Goal: Task Accomplishment & Management: Complete application form

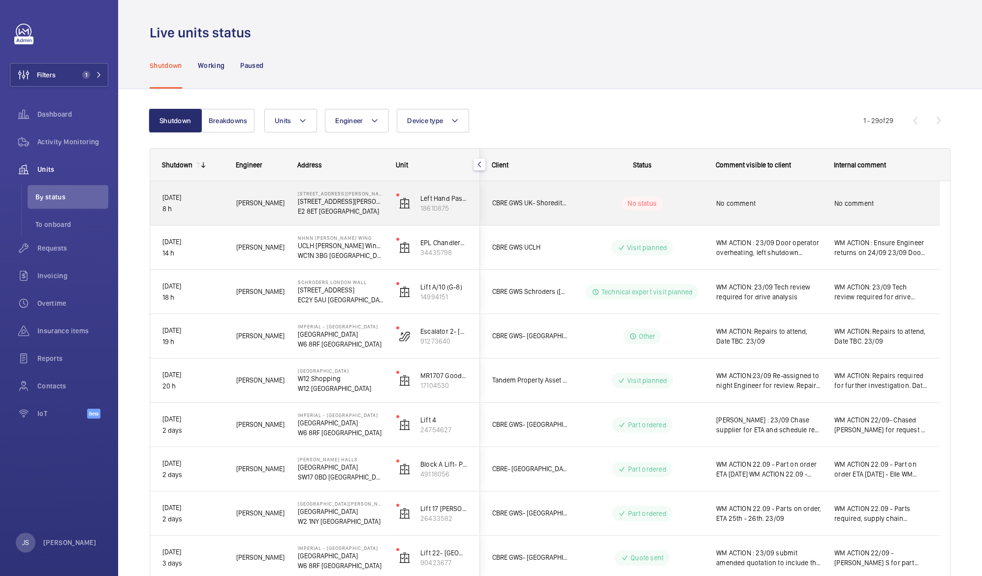
click at [314, 200] on p "97 Hackney Rd" at bounding box center [341, 201] width 86 height 10
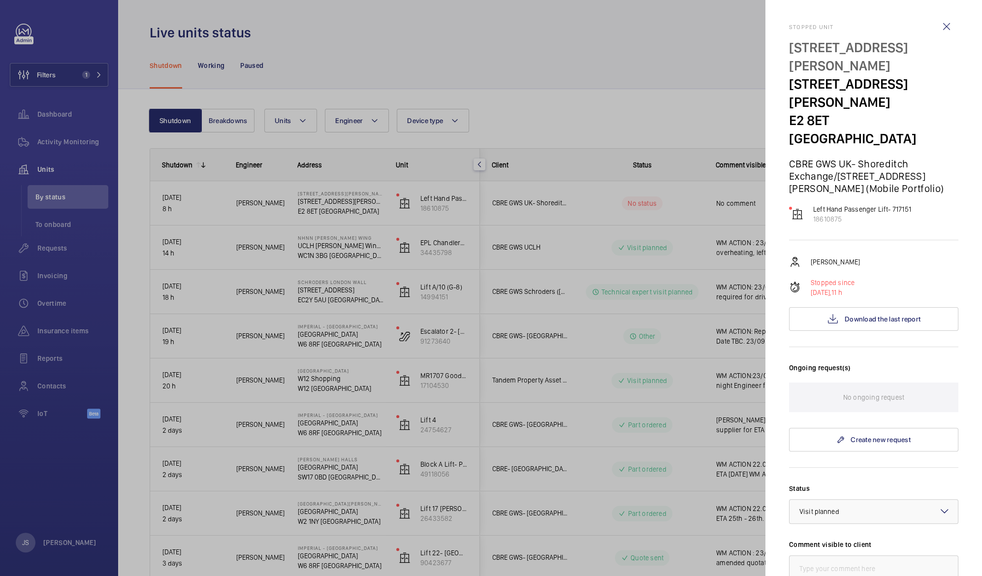
click at [535, 51] on div at bounding box center [491, 288] width 982 height 576
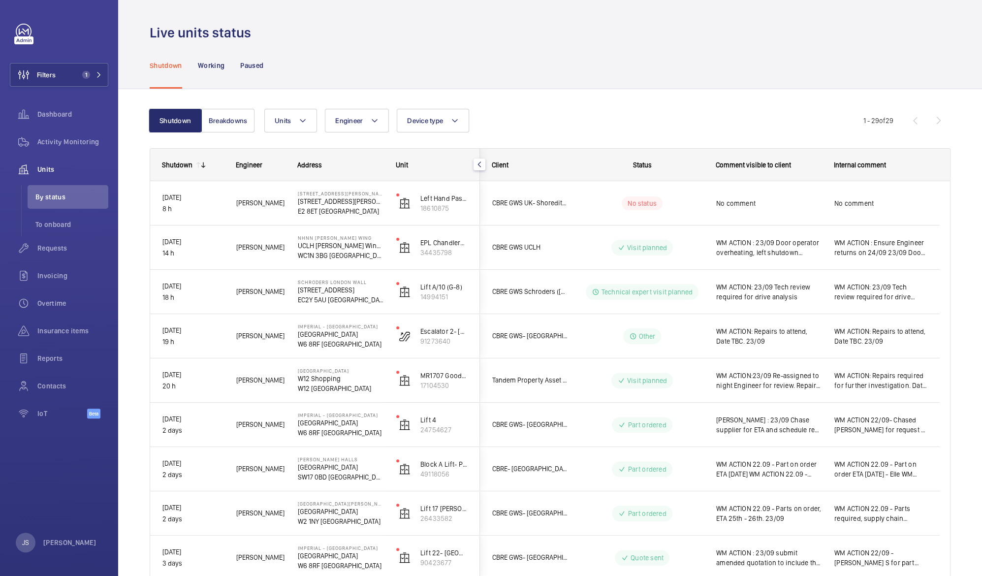
click at [534, 51] on div "Shutdown Working Paused" at bounding box center [550, 65] width 801 height 47
click at [51, 249] on span "Requests" at bounding box center [72, 248] width 71 height 10
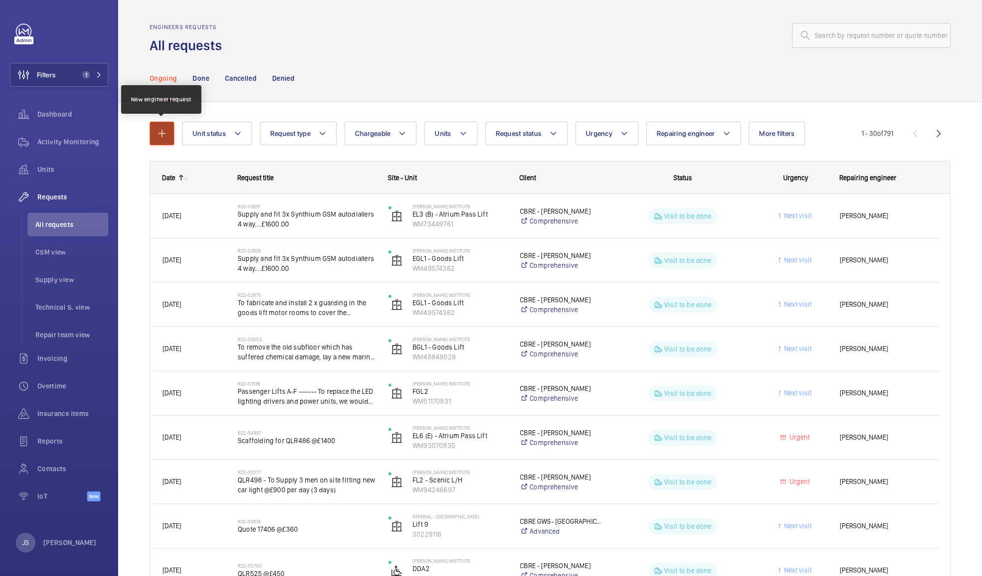
click at [158, 133] on mat-icon "button" at bounding box center [162, 134] width 12 height 12
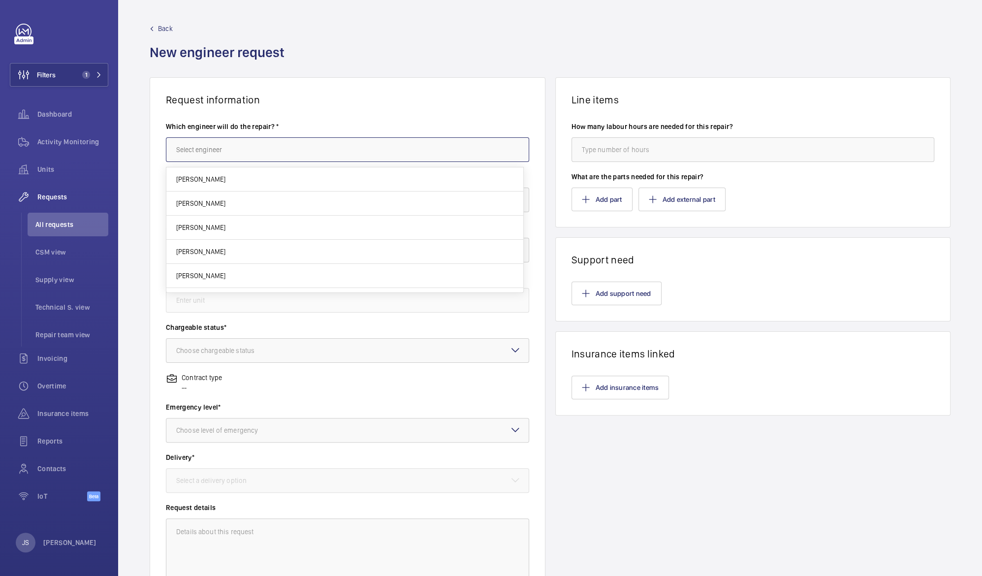
click at [179, 145] on input "text" at bounding box center [347, 149] width 363 height 25
click at [229, 180] on mat-option "Sam Hares" at bounding box center [344, 179] width 357 height 24
type input "Sam Hares"
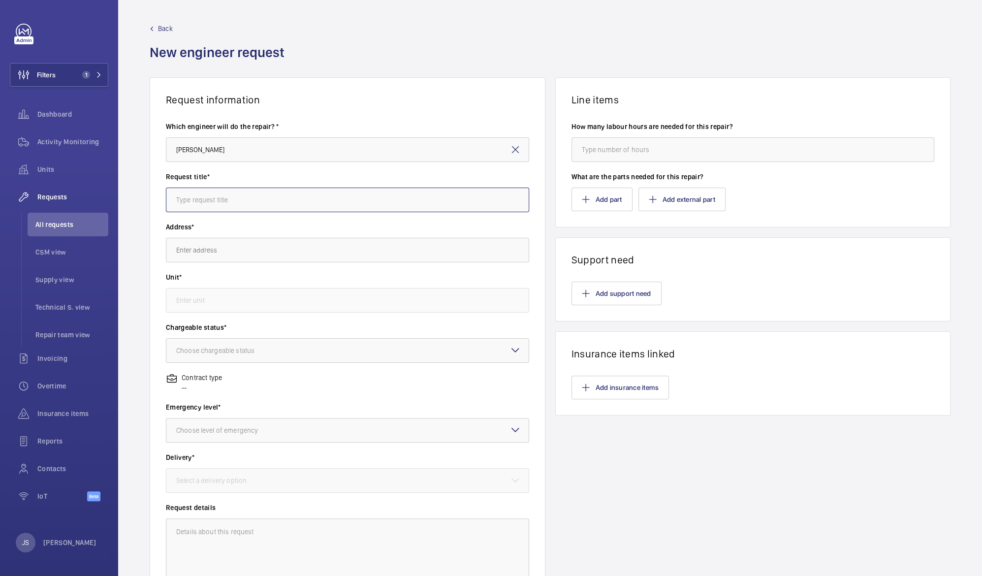
click at [220, 208] on input "text" at bounding box center [347, 200] width 363 height 25
type input "SIM Replacement"
click at [197, 252] on input "text" at bounding box center [347, 250] width 363 height 25
drag, startPoint x: 198, startPoint y: 247, endPoint x: 143, endPoint y: 228, distance: 57.6
click at [143, 228] on div "Request information Which engineer will do the repair? * Sam Hares Request titl…" at bounding box center [550, 346] width 864 height 539
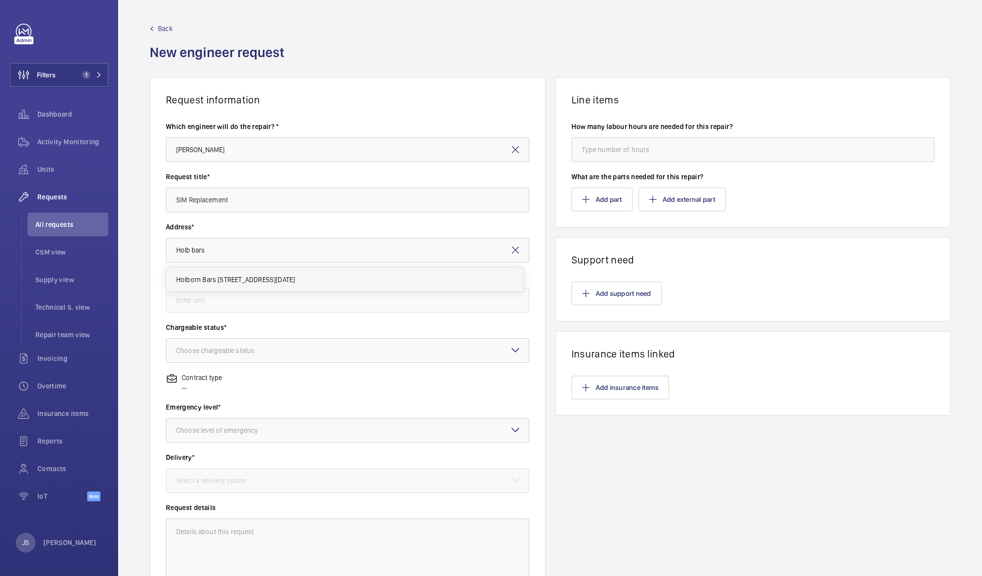
click at [201, 276] on span "Holborn Bars 138-142 Holborn Bars, EC1N 7AD LONDON" at bounding box center [235, 280] width 119 height 10
type input "Holborn Bars 138-142 Holborn Bars, EC1N 7AD LONDON"
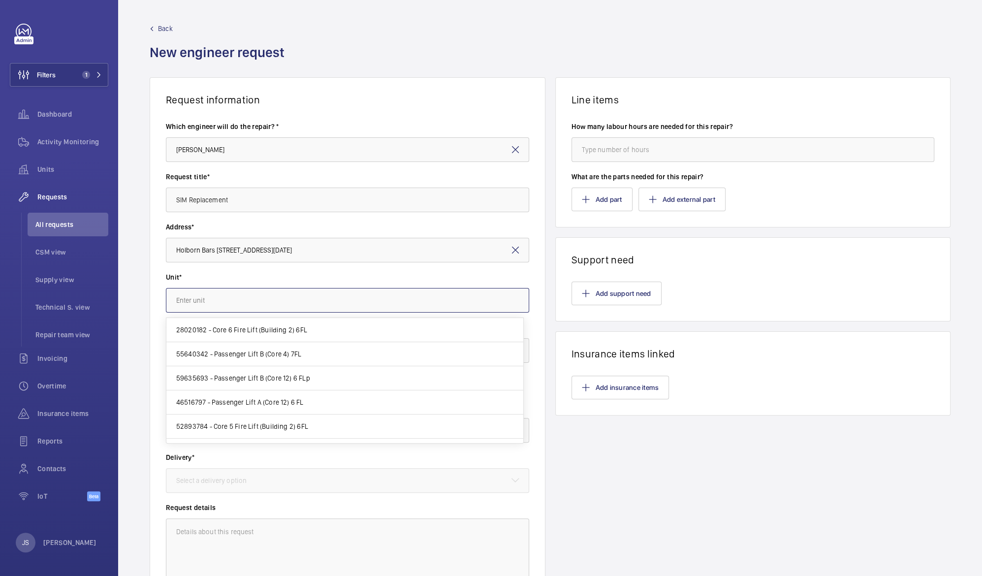
click at [199, 301] on input "text" at bounding box center [347, 300] width 363 height 25
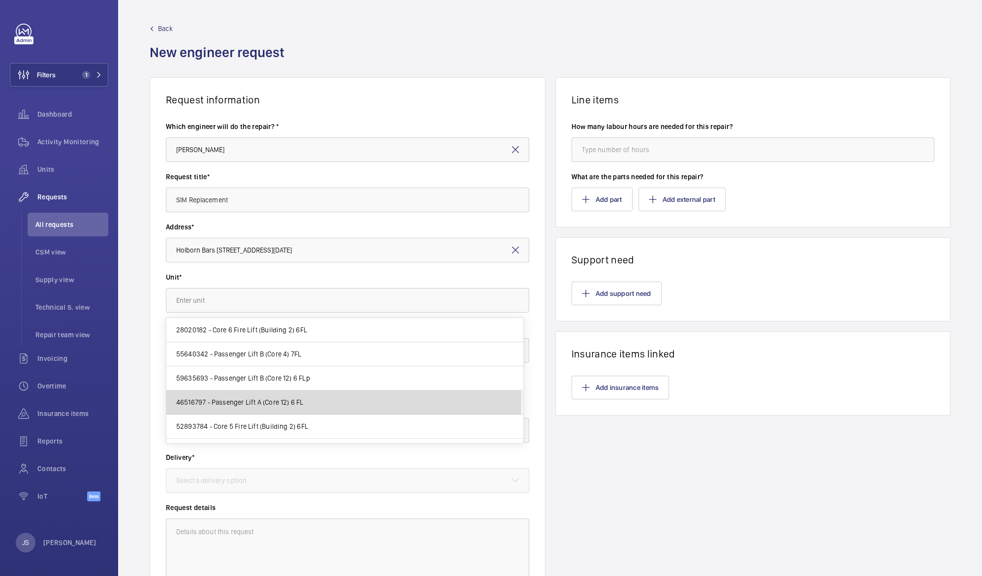
click at [236, 399] on span "46516797 - Passenger Lift A (Core 12) 6 FL" at bounding box center [240, 402] width 128 height 10
type input "46516797 - Passenger Lift A (Core 12) 6 FL"
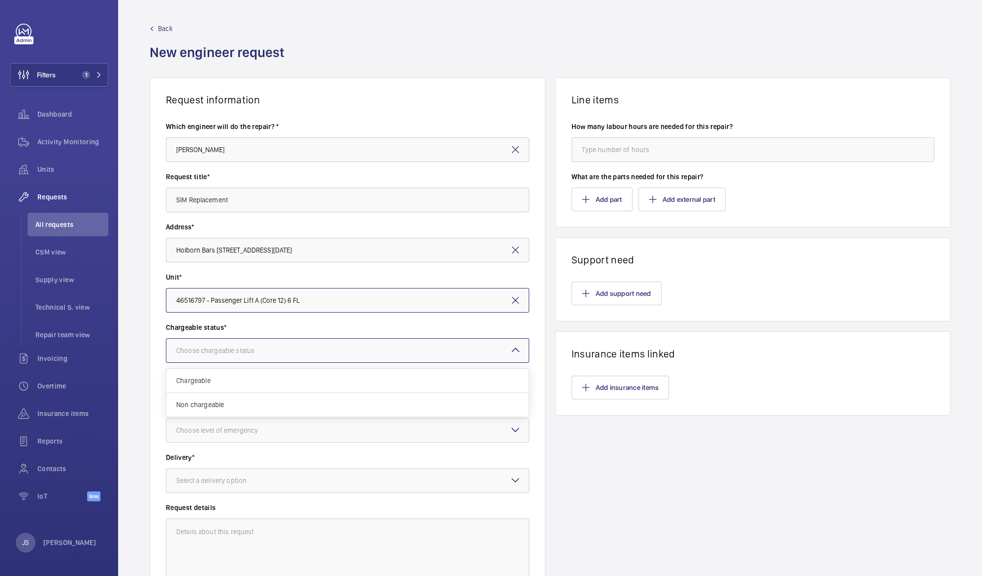
click at [215, 352] on div "Choose chargeable status" at bounding box center [227, 351] width 103 height 10
click at [216, 382] on span "Chargeable" at bounding box center [347, 381] width 343 height 10
click at [249, 431] on div "Choose level of emergency" at bounding box center [229, 430] width 106 height 10
click at [250, 431] on div "Choose level of emergency" at bounding box center [229, 430] width 106 height 10
click at [248, 431] on div "Choose level of emergency" at bounding box center [229, 430] width 106 height 10
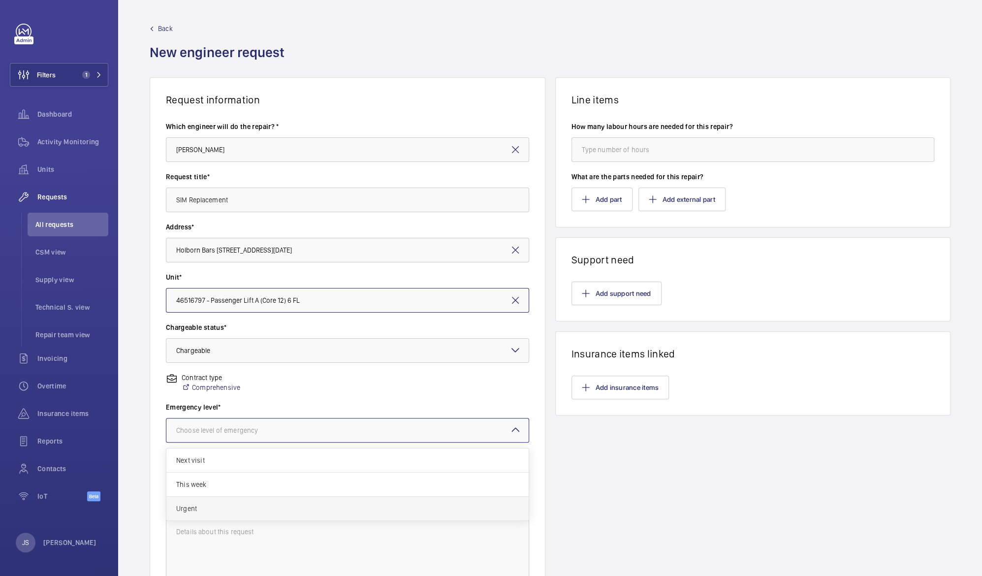
click at [209, 504] on span "Urgent" at bounding box center [347, 509] width 343 height 10
click at [200, 482] on div "Select a delivery option" at bounding box center [223, 481] width 95 height 10
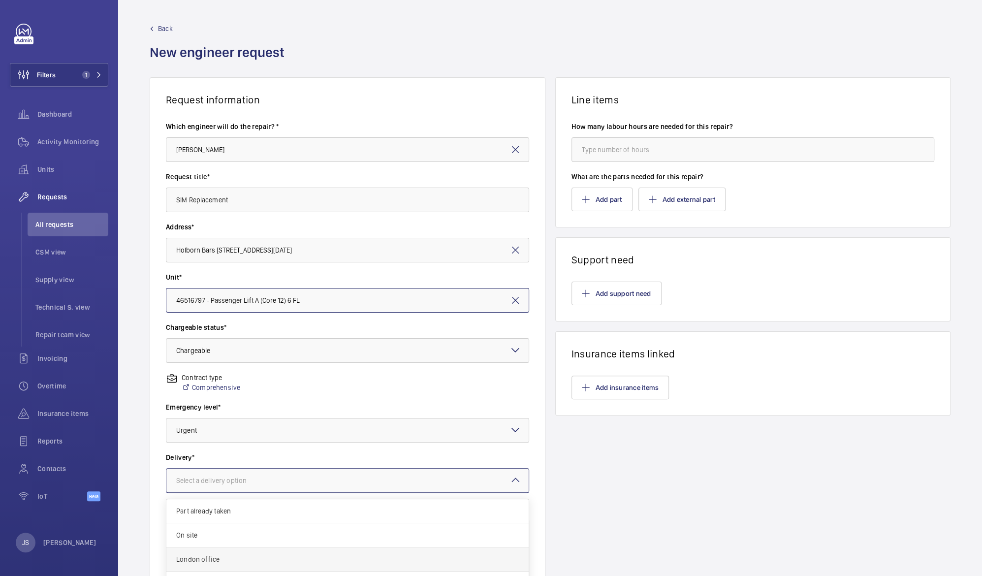
click at [209, 560] on span "London office" at bounding box center [347, 559] width 343 height 10
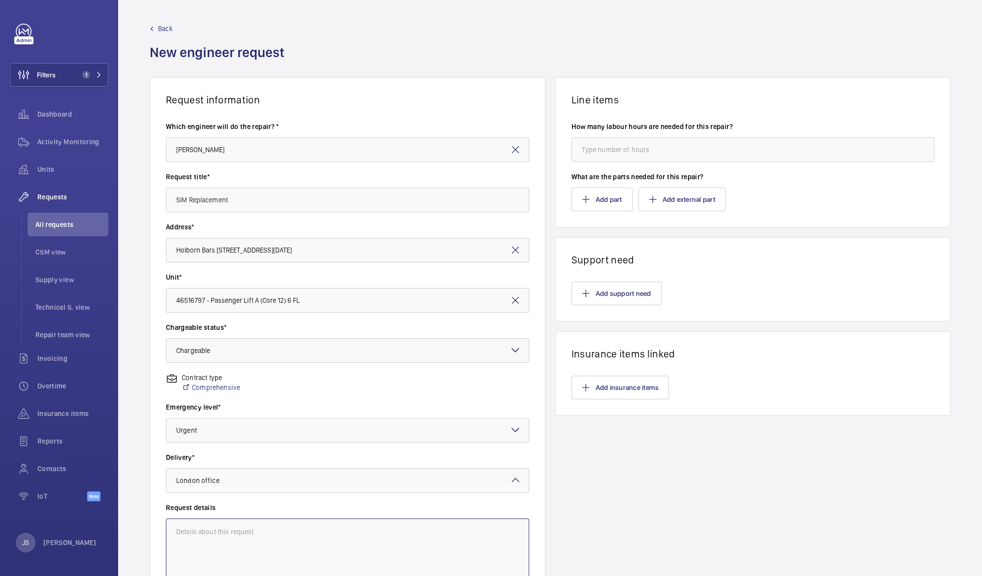
click at [206, 536] on textarea at bounding box center [347, 552] width 363 height 66
type textarea "Provide new SIM cards for Lifts A B & C"
click at [607, 146] on input "number" at bounding box center [753, 149] width 363 height 25
type input "4"
click at [598, 198] on button "Add part" at bounding box center [602, 200] width 61 height 24
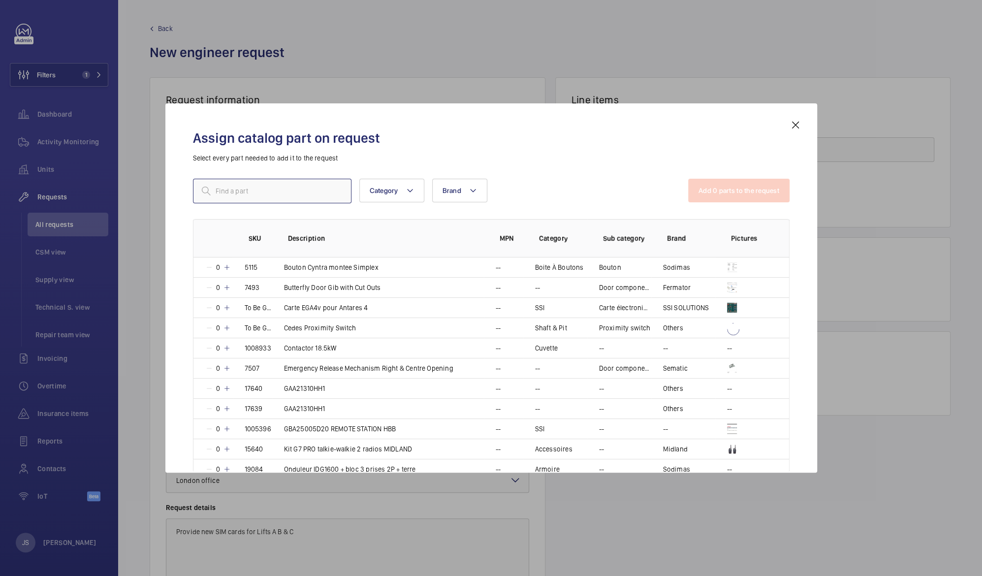
click at [269, 195] on input "text" at bounding box center [272, 191] width 159 height 25
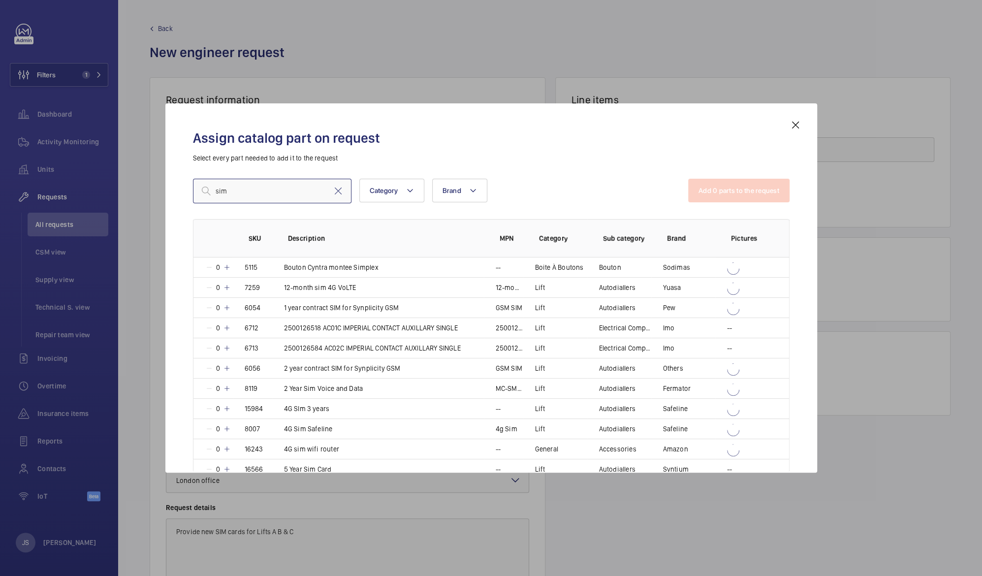
click at [281, 193] on input "sim" at bounding box center [272, 191] width 159 height 25
type input "sim"
click at [294, 407] on p "4G SIm 3 years" at bounding box center [307, 409] width 46 height 10
click at [227, 410] on mat-icon at bounding box center [226, 409] width 8 height 8
click at [227, 410] on mat-icon at bounding box center [227, 409] width 8 height 8
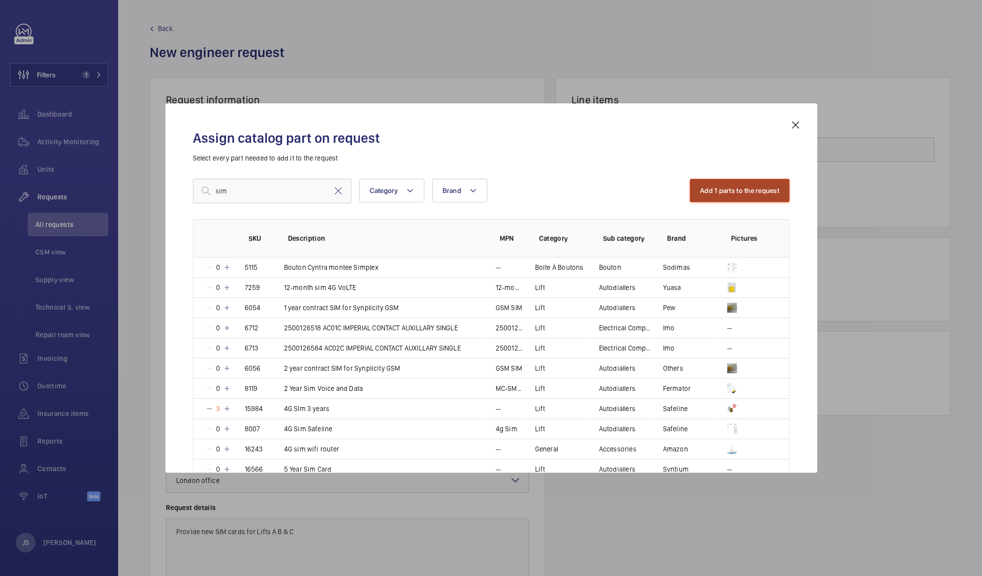
click at [746, 189] on button "Add 1 parts to the request" at bounding box center [740, 191] width 100 height 24
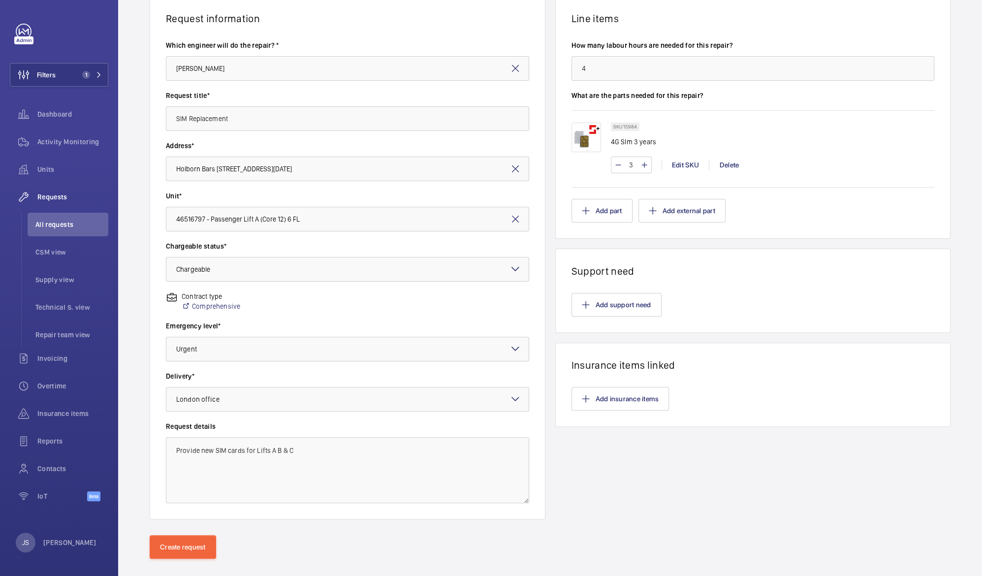
scroll to position [95, 0]
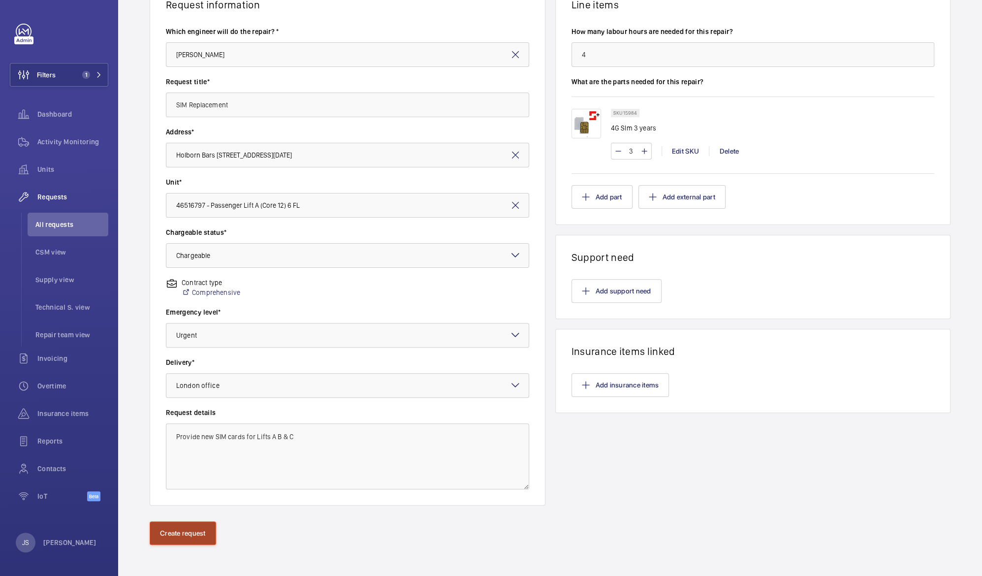
click at [194, 530] on button "Create request" at bounding box center [183, 533] width 66 height 24
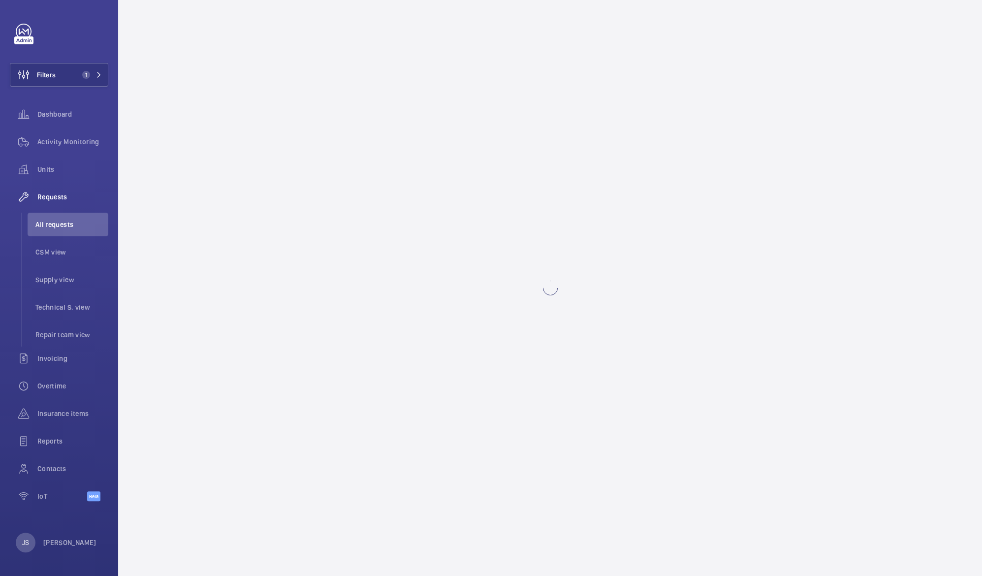
scroll to position [0, 0]
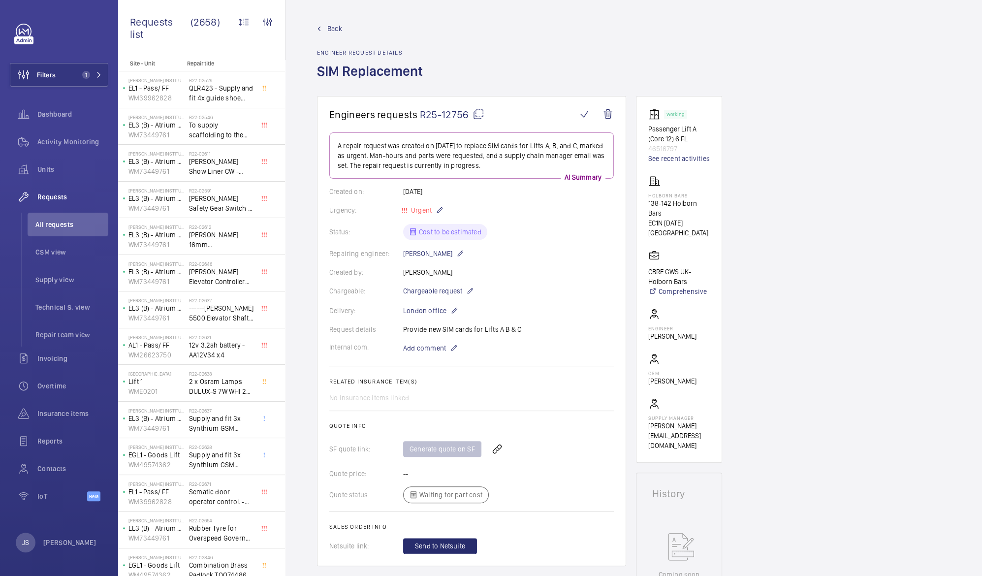
click at [437, 450] on div "Generate quote on SF" at bounding box center [508, 449] width 211 height 24
click at [433, 495] on div "Quote status Waiting for part cost" at bounding box center [471, 495] width 285 height 17
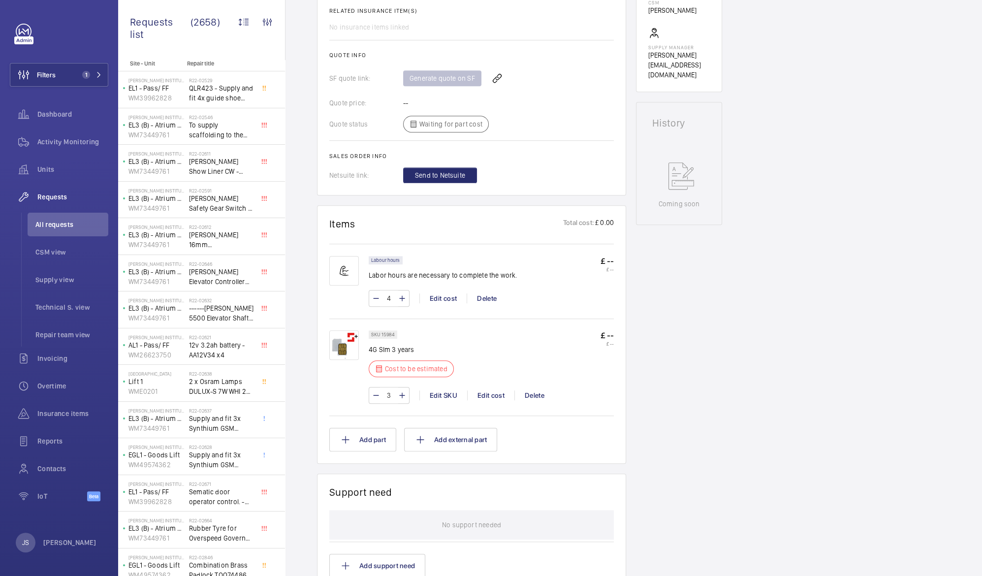
scroll to position [379, 0]
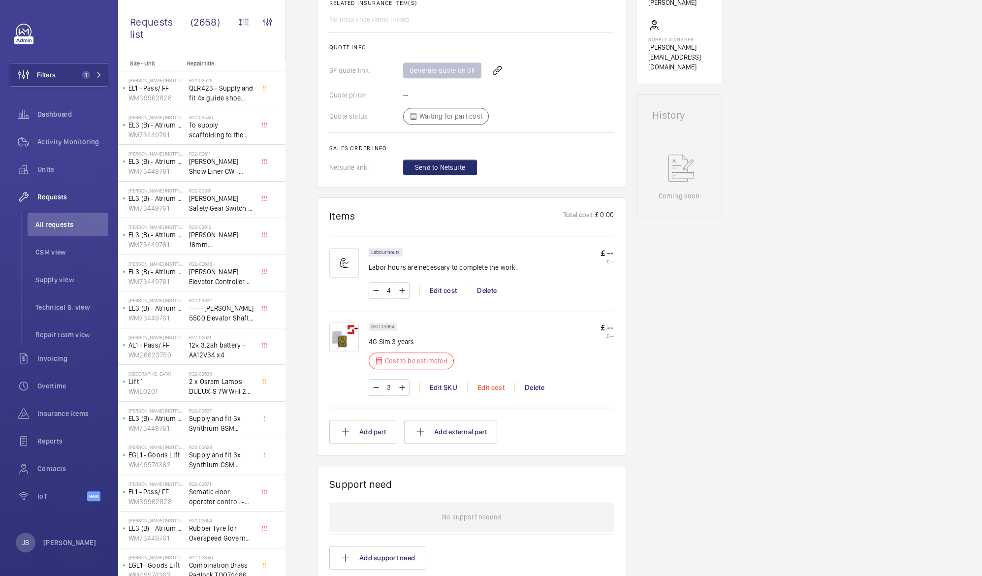
click at [488, 387] on div "Edit cost" at bounding box center [490, 388] width 47 height 10
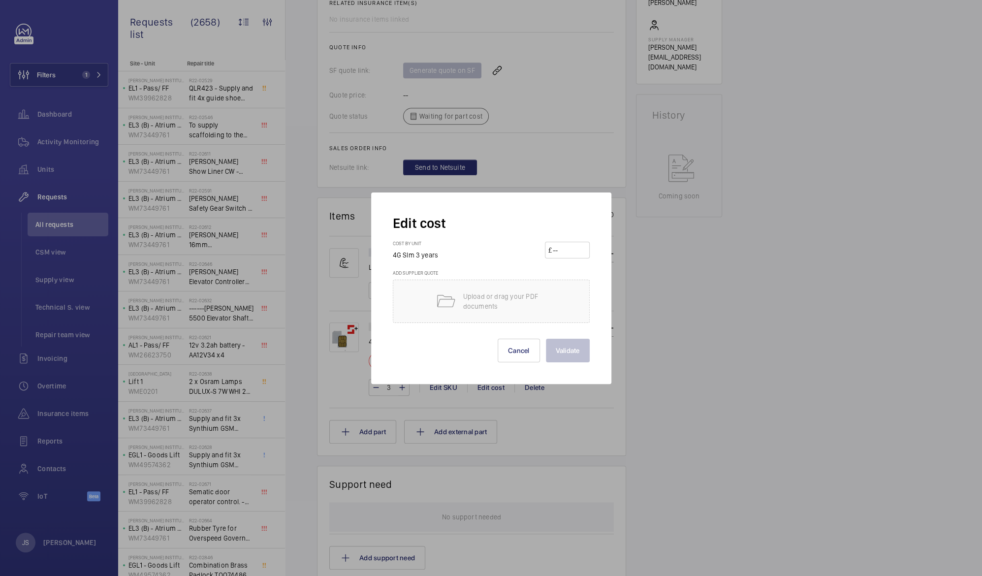
click at [556, 250] on input "number" at bounding box center [569, 250] width 34 height 16
type input "370"
click at [555, 349] on button "Validate" at bounding box center [568, 351] width 44 height 24
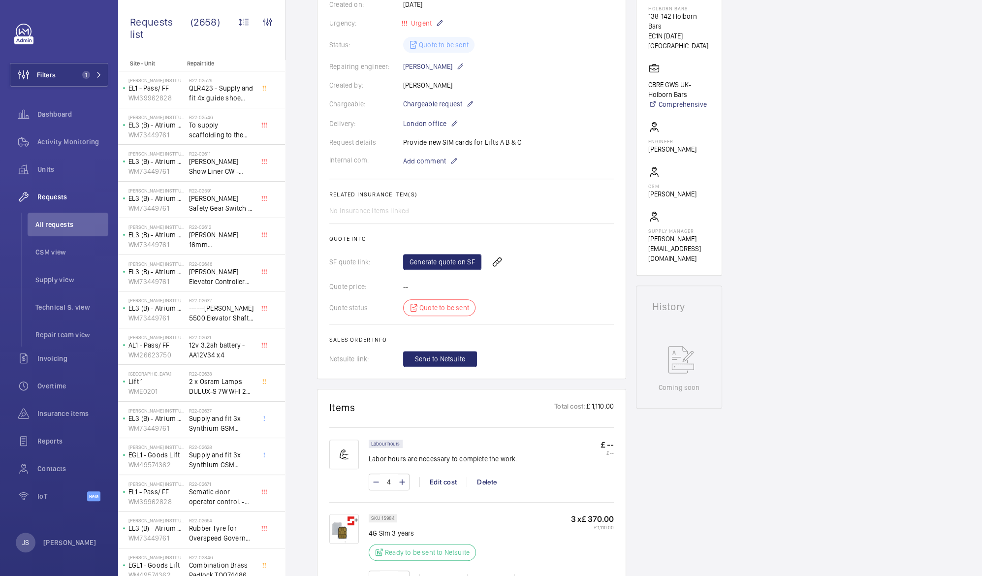
scroll to position [188, 0]
click at [436, 258] on link "Generate quote on SF" at bounding box center [442, 261] width 78 height 16
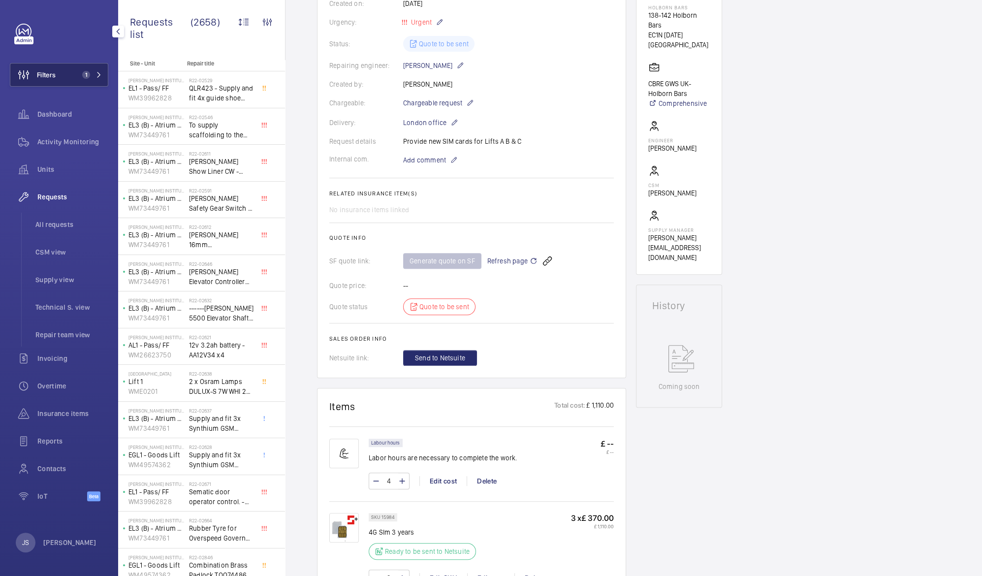
click at [40, 76] on span "Filters" at bounding box center [46, 75] width 19 height 10
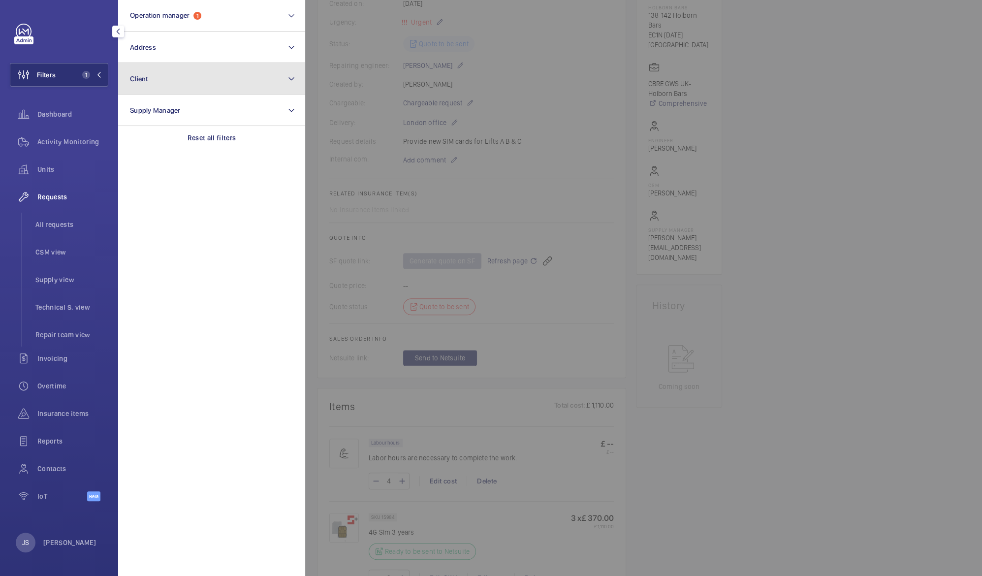
click at [143, 87] on button "Client" at bounding box center [211, 79] width 187 height 32
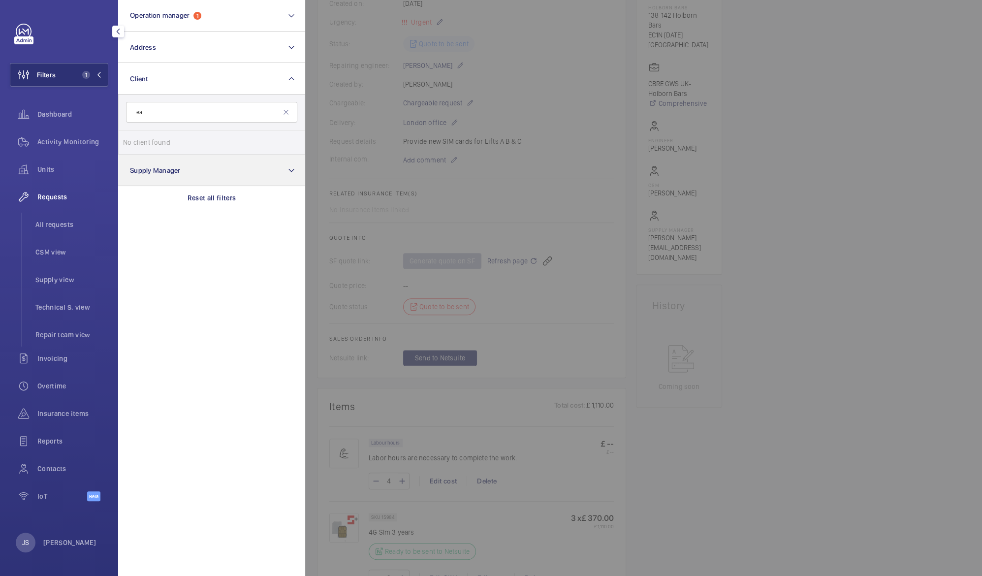
type input "e"
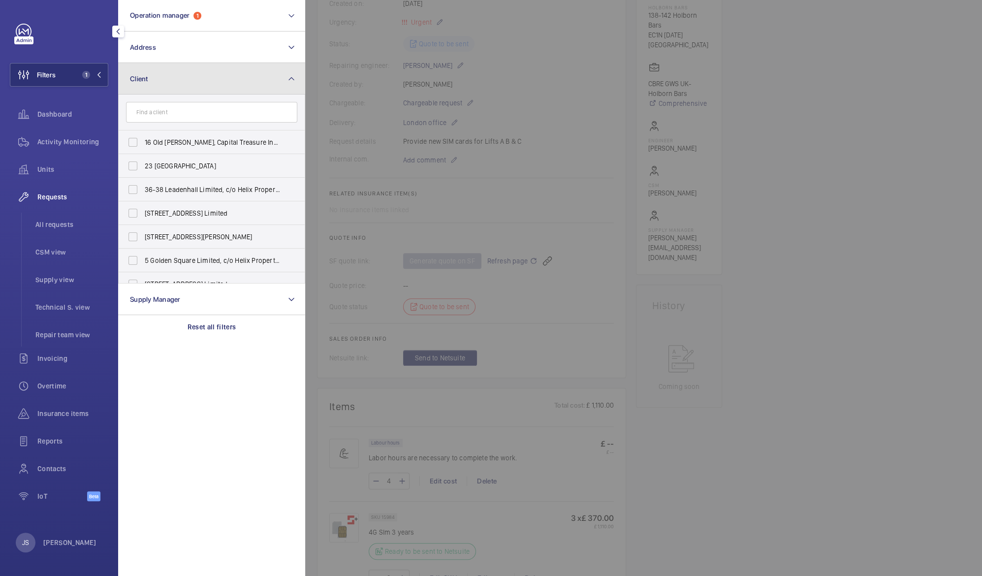
click at [144, 89] on button "Client" at bounding box center [211, 79] width 187 height 32
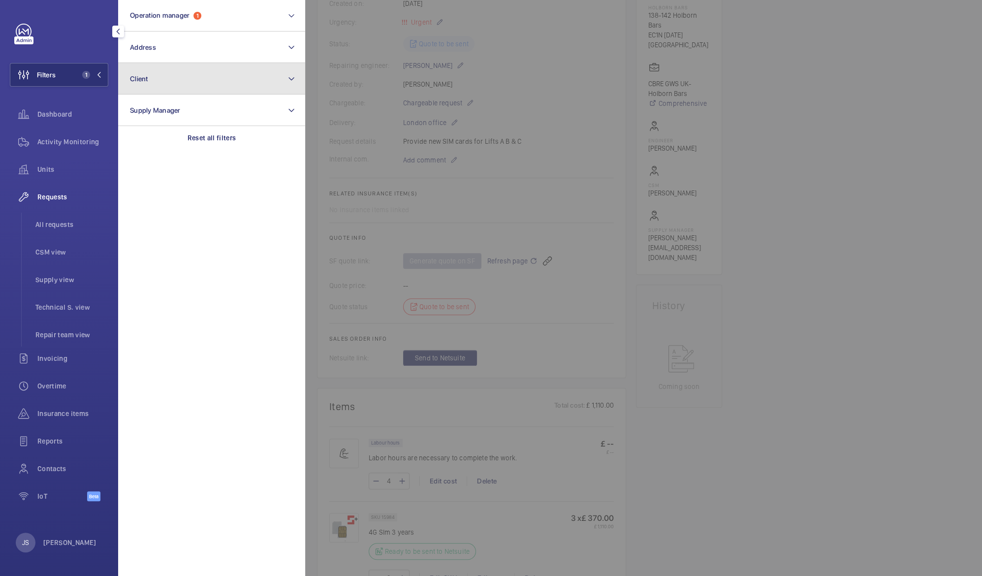
click at [140, 87] on button "Client" at bounding box center [211, 79] width 187 height 32
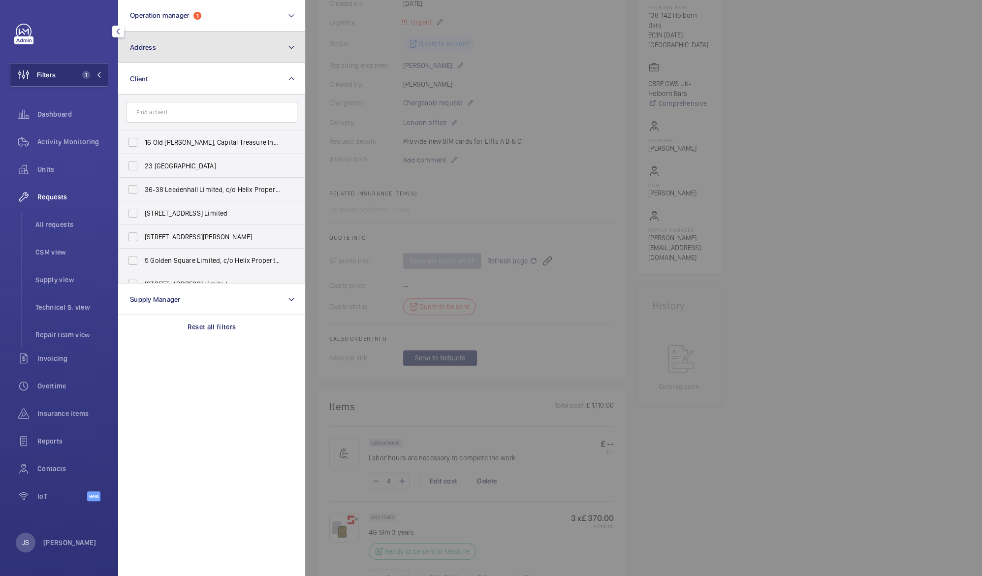
click at [147, 50] on span "Address" at bounding box center [143, 47] width 26 height 8
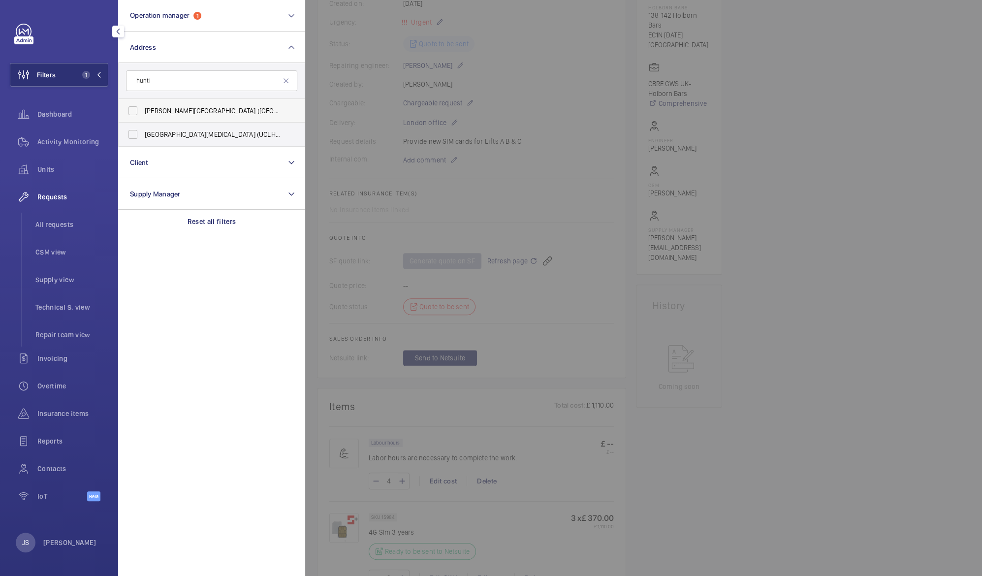
type input "huntl"
click at [159, 106] on span "Eastman Dental Hospital (UCLH) - 47-49 Huntl ey Street, LONDON WC1E 6DG" at bounding box center [212, 111] width 135 height 10
click at [143, 106] on input "Eastman Dental Hospital (UCLH) - 47-49 Huntl ey Street, LONDON WC1E 6DG" at bounding box center [133, 111] width 20 height 20
checkbox input "true"
click at [520, 69] on div at bounding box center [796, 288] width 982 height 576
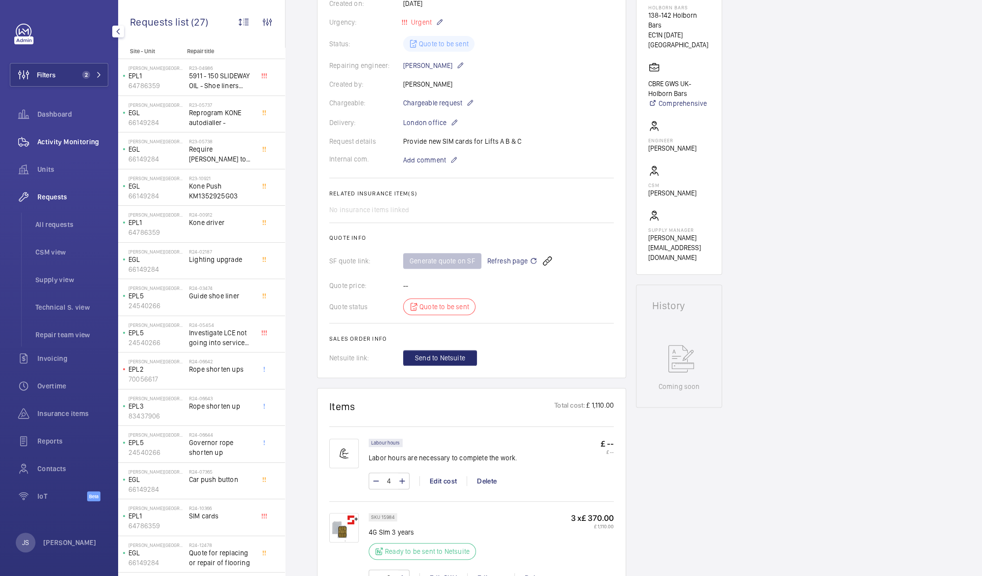
click at [54, 135] on div "Activity Monitoring" at bounding box center [59, 142] width 98 height 24
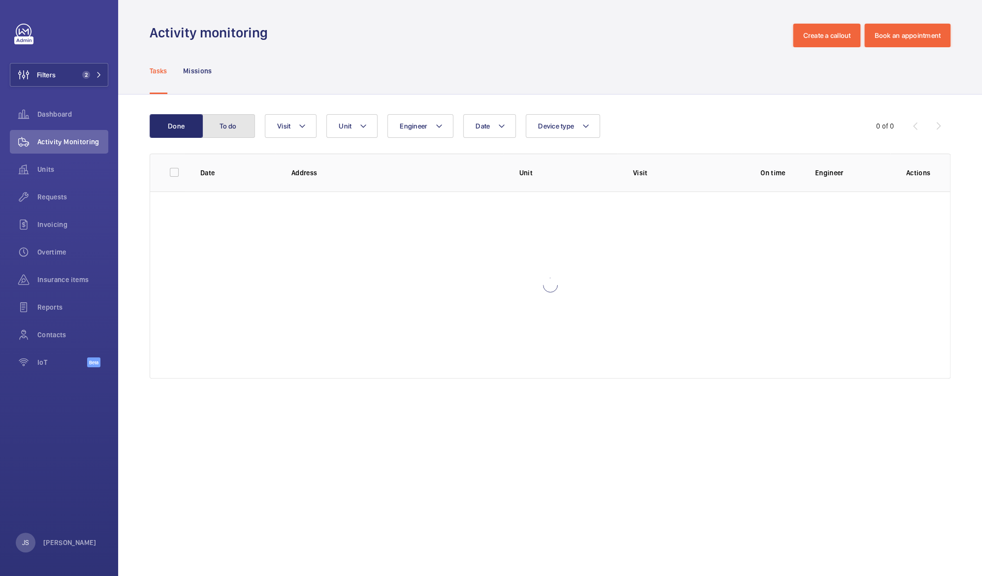
click at [221, 130] on button "To do" at bounding box center [228, 126] width 53 height 24
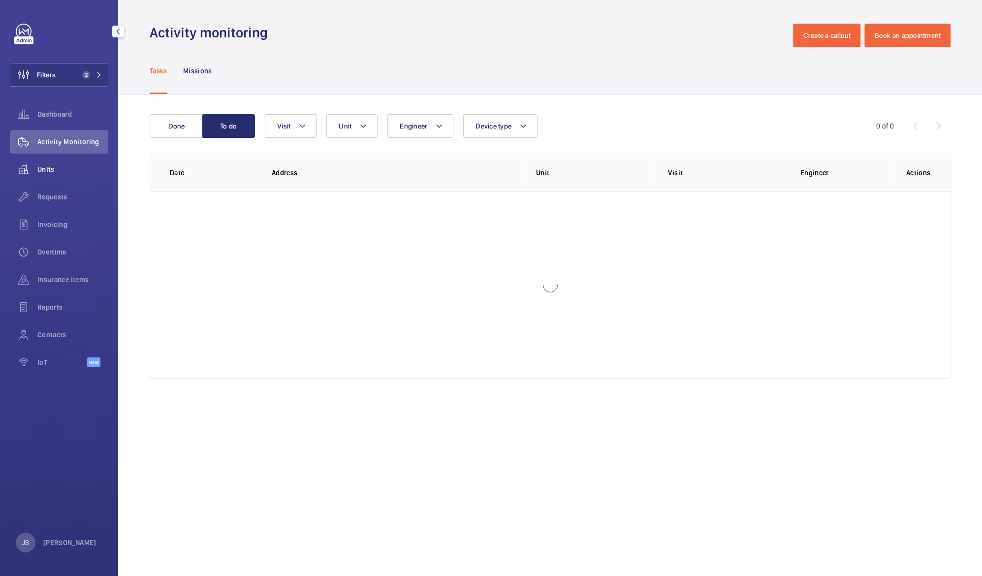
click at [47, 168] on span "Units" at bounding box center [72, 169] width 71 height 10
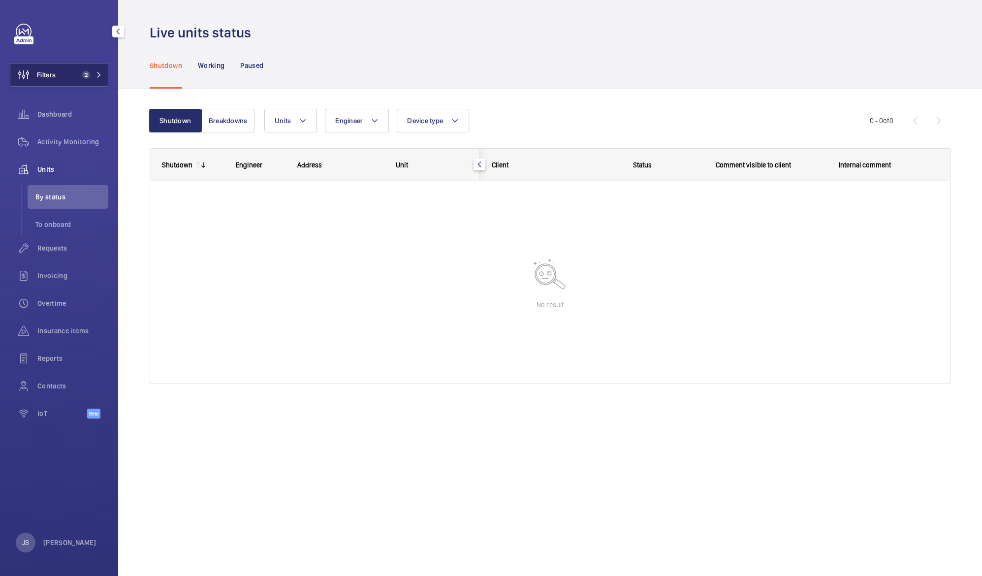
click at [80, 72] on span "2" at bounding box center [84, 75] width 12 height 8
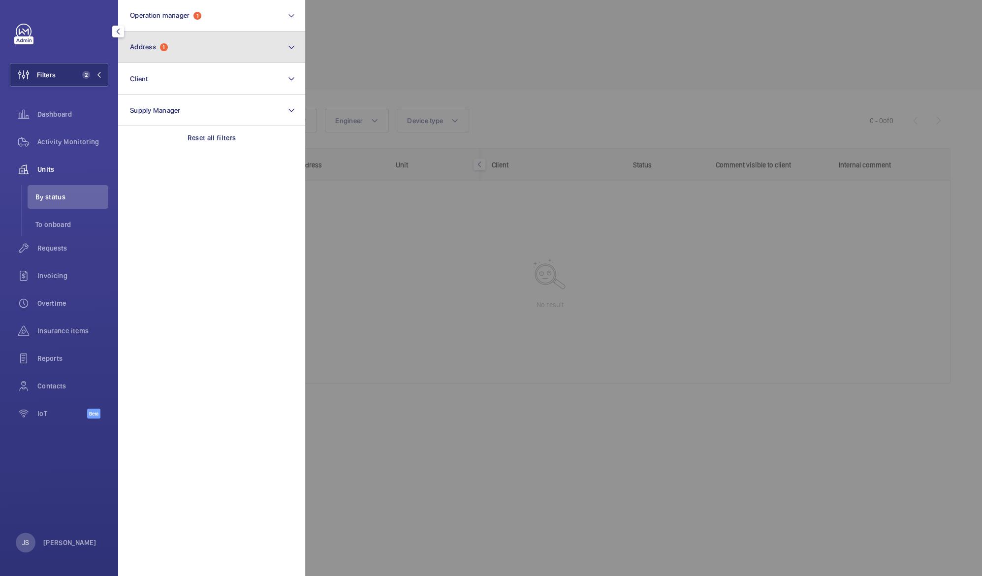
click at [160, 45] on span "Address 1" at bounding box center [149, 47] width 38 height 8
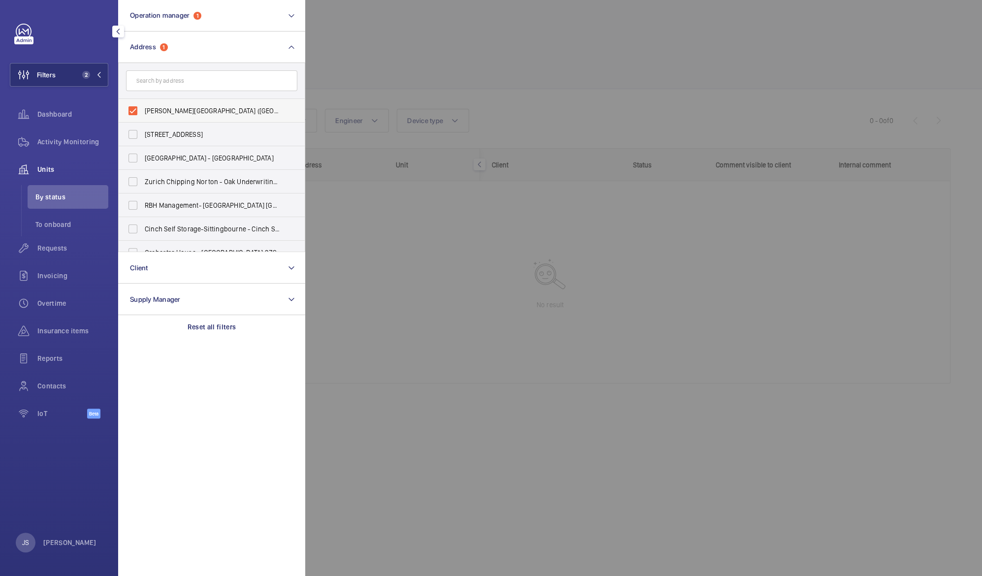
click at [162, 110] on span "Eastman Dental Hospital (UCLH) - 47-49 Huntley Street, LONDON WC1E 6DG" at bounding box center [212, 111] width 135 height 10
click at [143, 110] on input "Eastman Dental Hospital (UCLH) - 47-49 Huntley Street, LONDON WC1E 6DG" at bounding box center [133, 111] width 20 height 20
checkbox input "false"
click at [329, 28] on div at bounding box center [796, 288] width 982 height 576
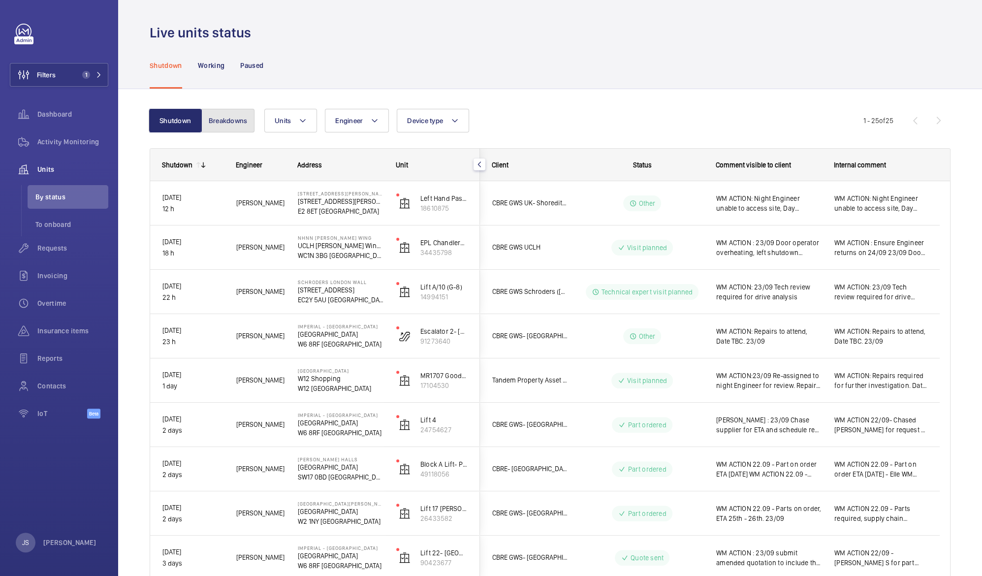
click at [229, 123] on button "Breakdowns" at bounding box center [227, 121] width 53 height 24
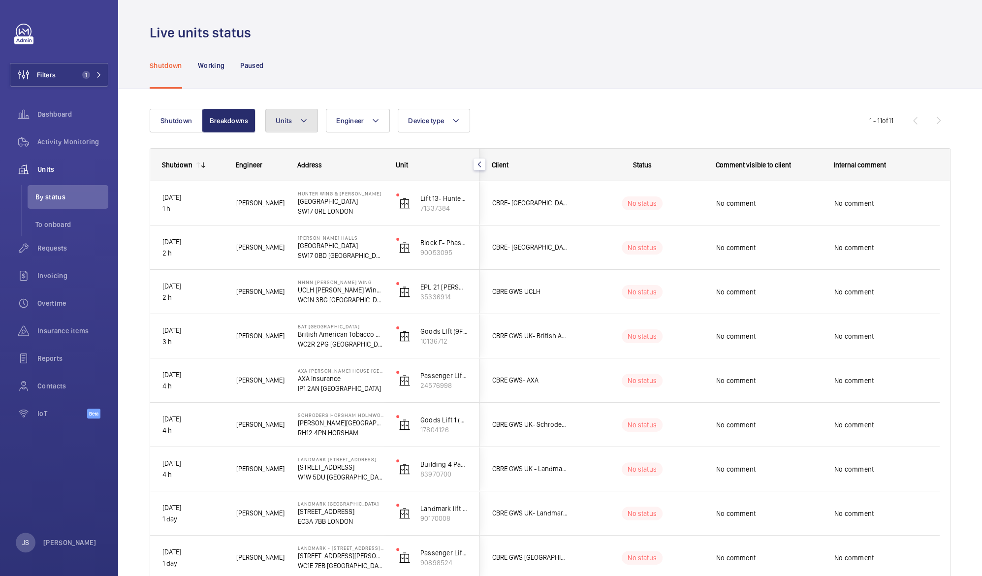
click at [304, 121] on mat-icon at bounding box center [304, 121] width 8 height 12
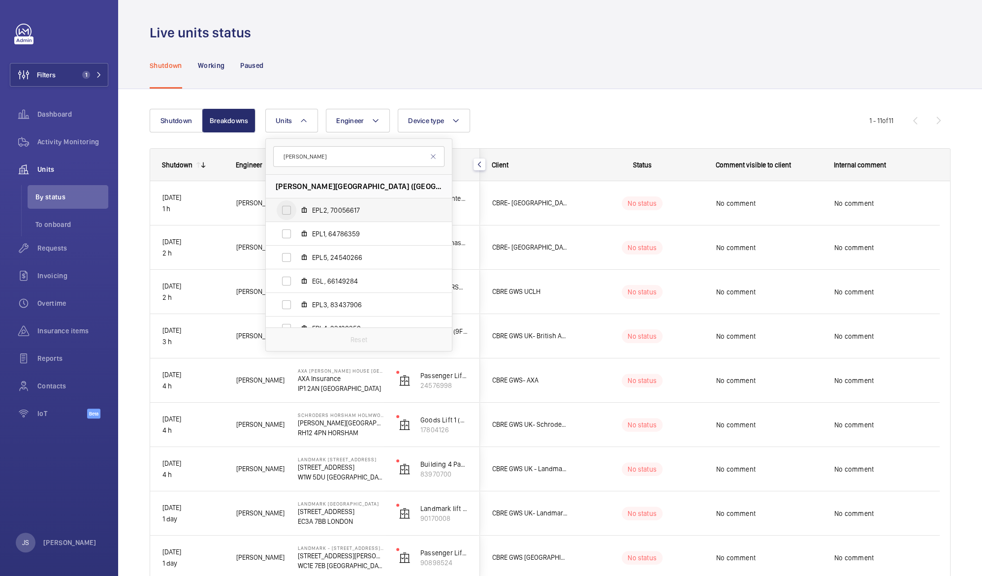
type input "eastman"
click at [288, 215] on input "EPL2, 70056617" at bounding box center [287, 210] width 20 height 20
checkbox input "true"
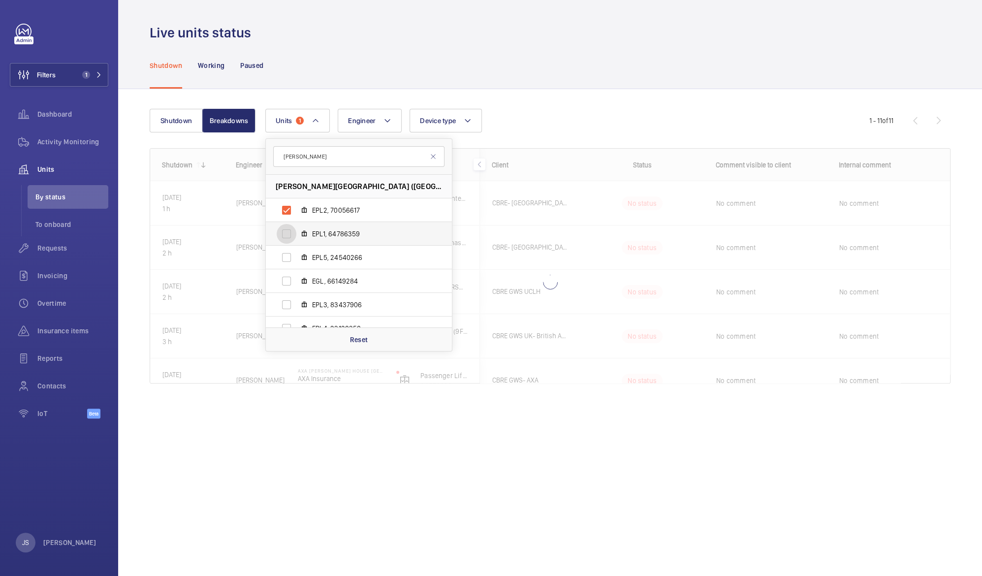
click at [288, 232] on input "EPL1, 64786359" at bounding box center [287, 234] width 20 height 20
checkbox input "true"
click at [286, 249] on input "EPL5, 24540266" at bounding box center [287, 258] width 20 height 20
checkbox input "true"
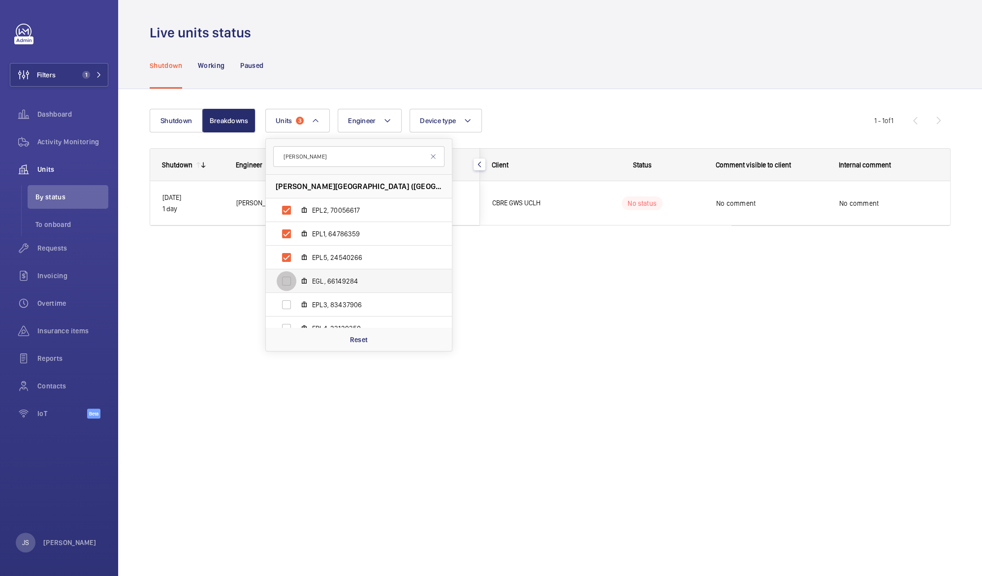
click at [288, 277] on input "EGL, 66149284" at bounding box center [287, 281] width 20 height 20
checkbox input "true"
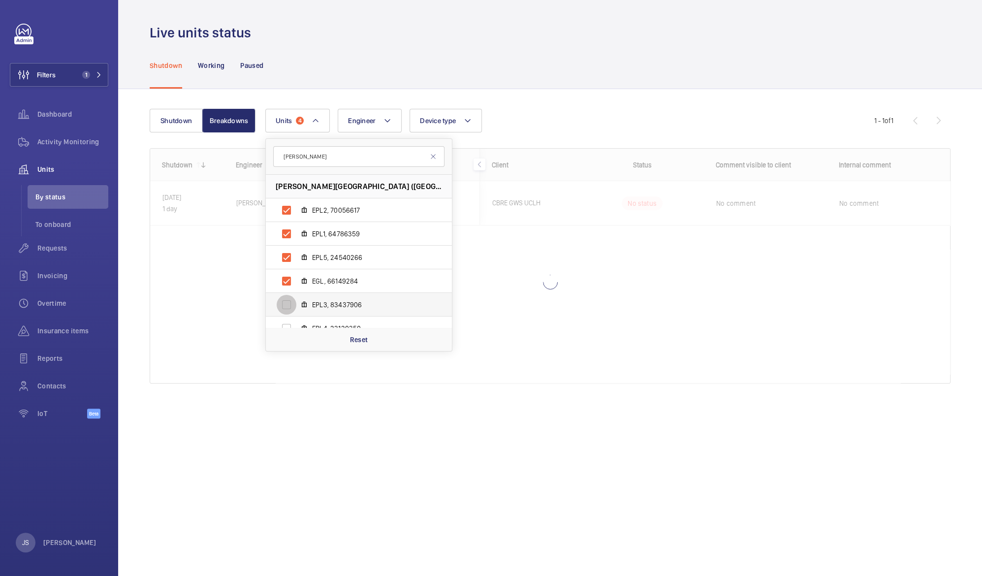
click at [292, 304] on input "EPL3, 83437906" at bounding box center [287, 305] width 20 height 20
checkbox input "true"
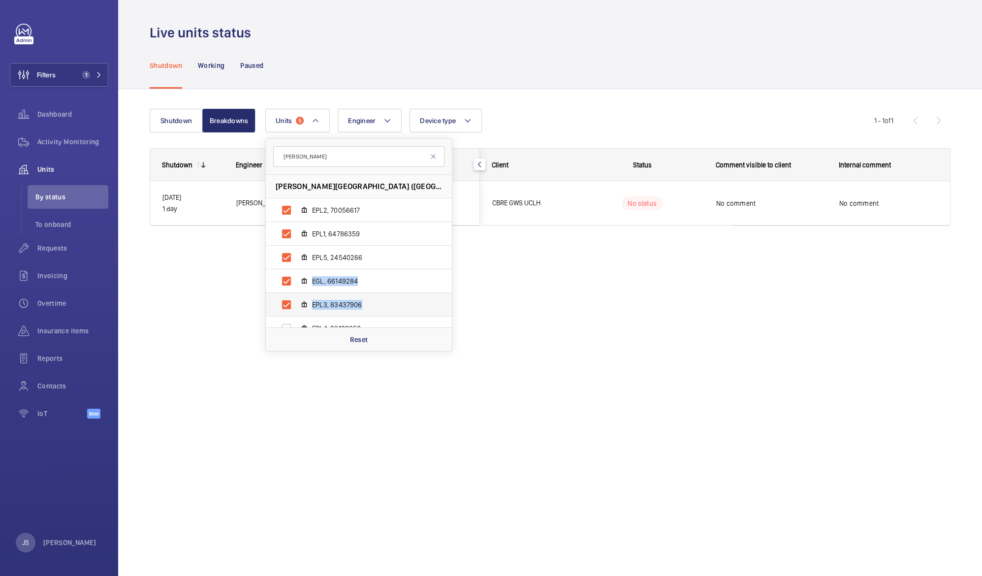
drag, startPoint x: 448, startPoint y: 252, endPoint x: 442, endPoint y: 304, distance: 53.1
click at [442, 304] on ul "Eastman Dental Hospital (UCLH) - 47-49 Huntley Street, WC1E 6DG LONDON EPL2, 70…" at bounding box center [359, 257] width 186 height 165
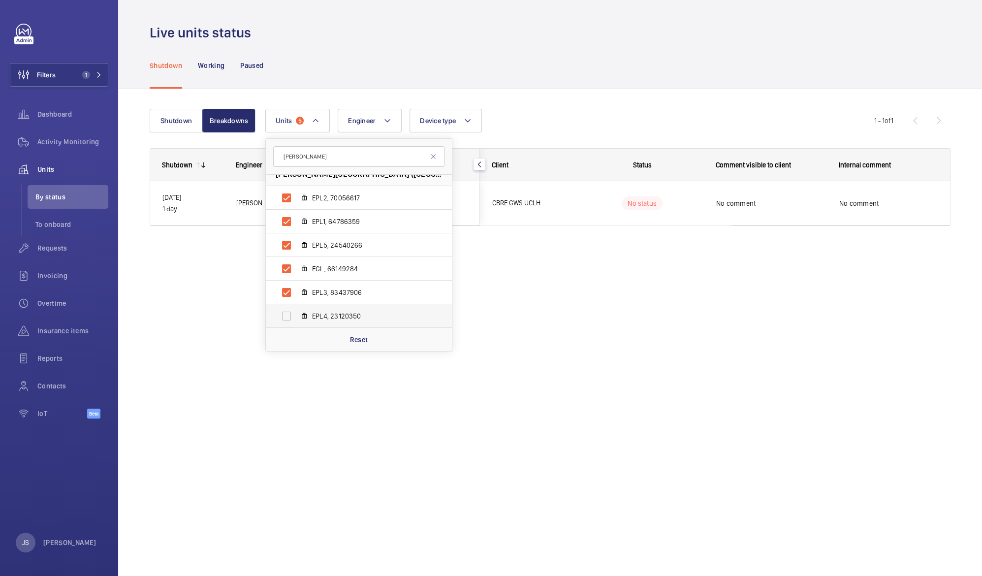
click at [354, 316] on span "EPL4, 23120350" at bounding box center [369, 316] width 114 height 10
click at [296, 316] on input "EPL4, 23120350" at bounding box center [287, 316] width 20 height 20
checkbox input "true"
click at [220, 332] on div "Live units status Shutdown Working Paused Shutdown Breakdowns Units 6 eastman E…" at bounding box center [550, 288] width 864 height 576
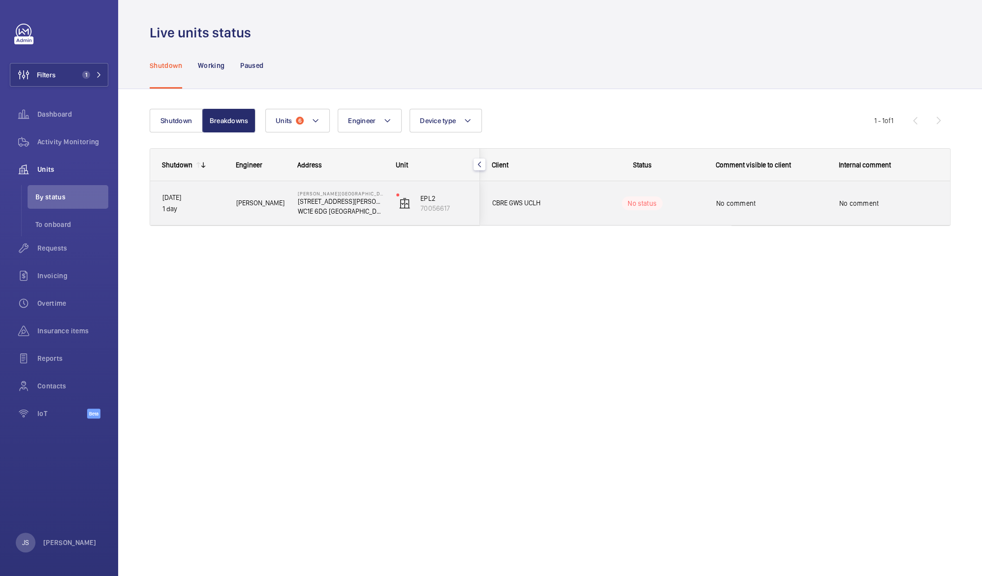
click at [726, 201] on span "No comment" at bounding box center [772, 203] width 110 height 10
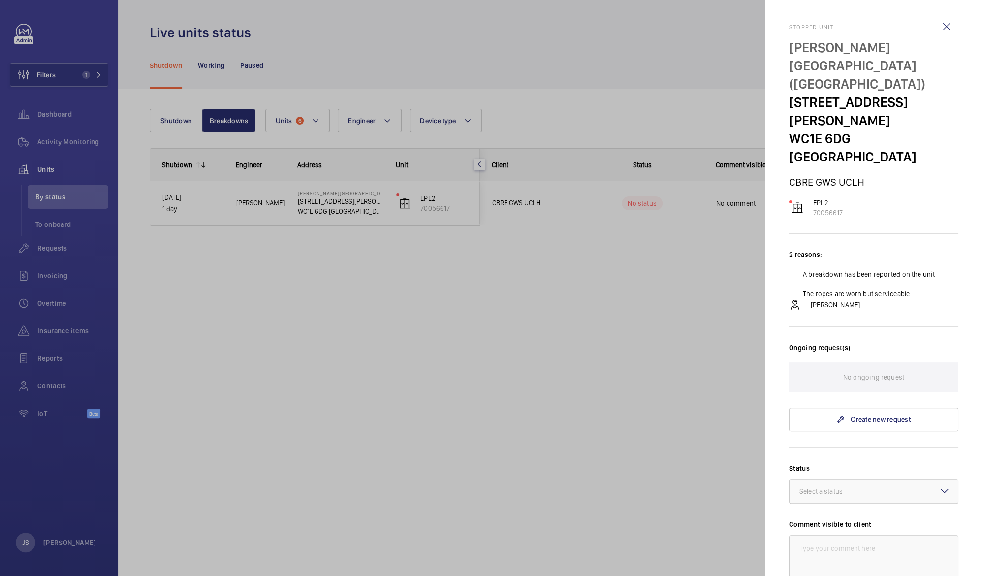
click at [606, 368] on div at bounding box center [491, 288] width 982 height 576
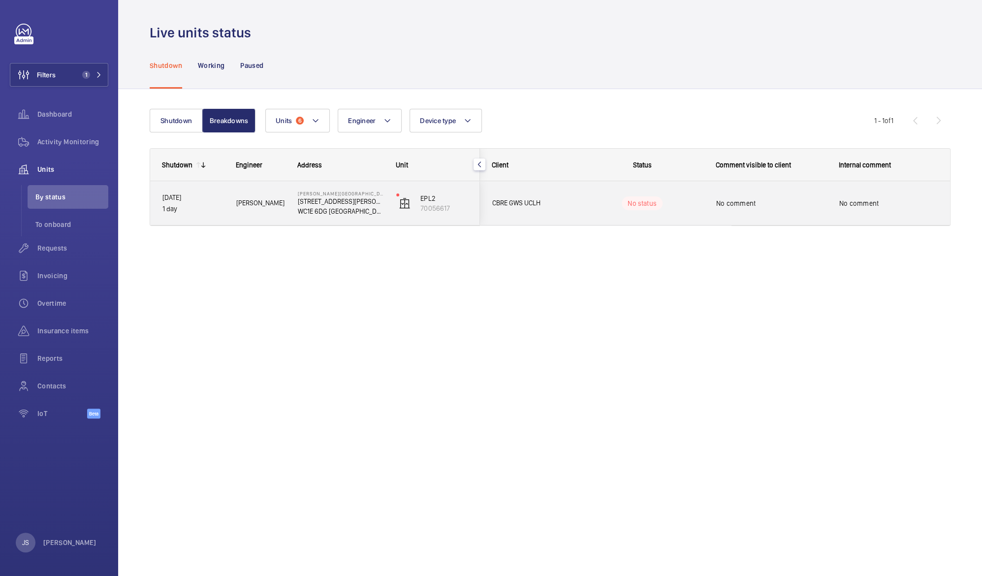
click at [324, 209] on p "WC1E 6DG LONDON" at bounding box center [341, 211] width 86 height 10
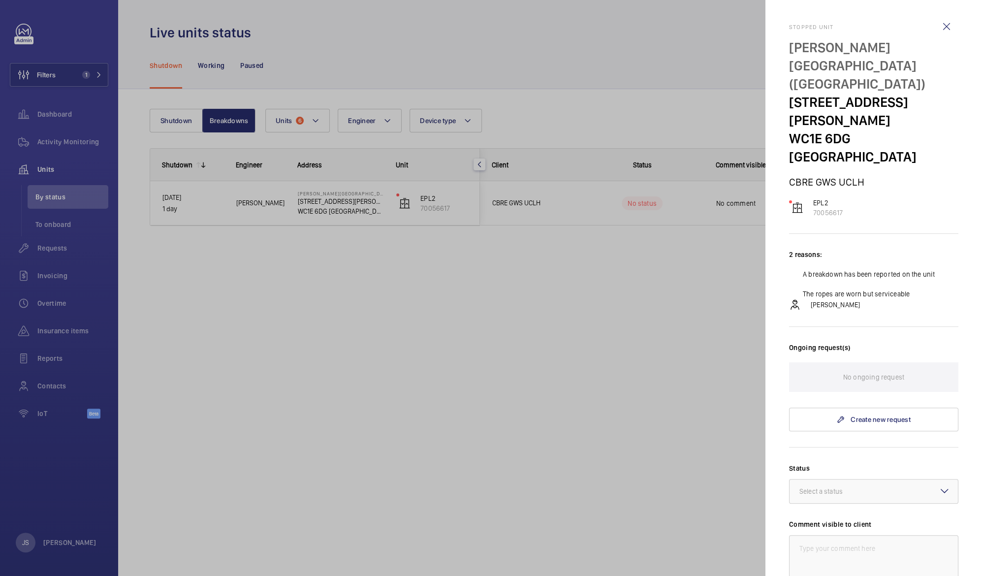
click at [176, 123] on div at bounding box center [491, 288] width 982 height 576
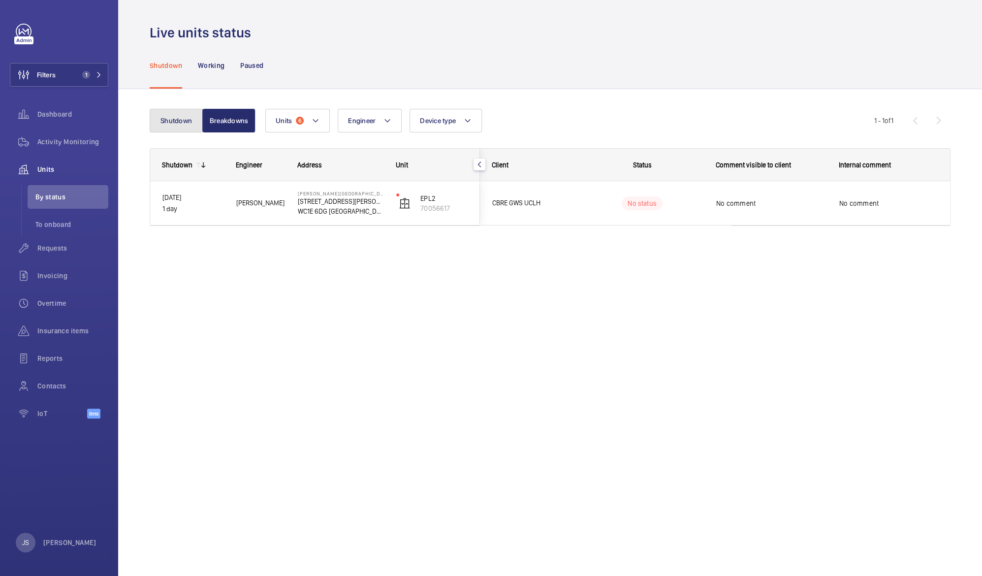
click at [176, 123] on button "Shutdown" at bounding box center [176, 121] width 53 height 24
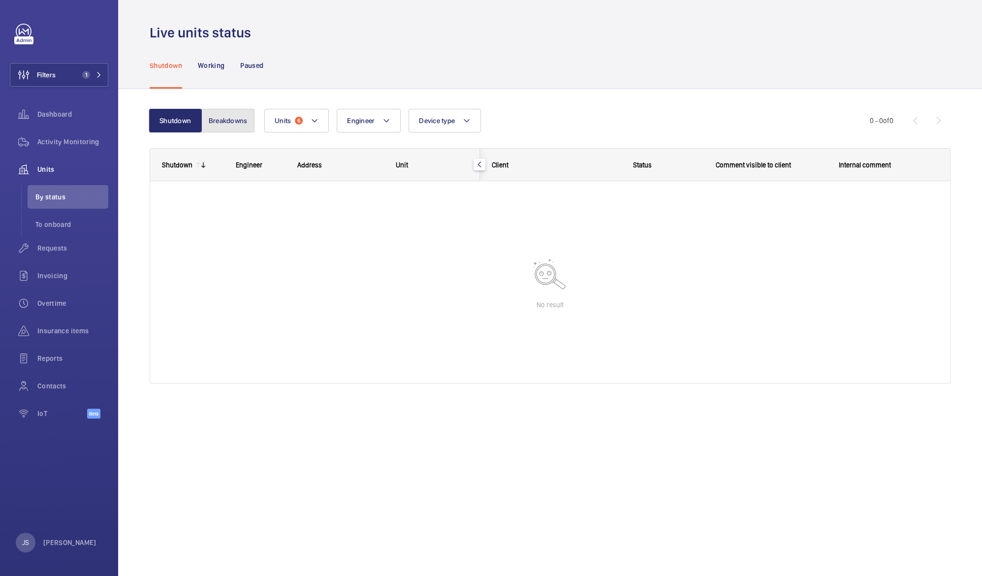
click at [217, 119] on button "Breakdowns" at bounding box center [227, 121] width 53 height 24
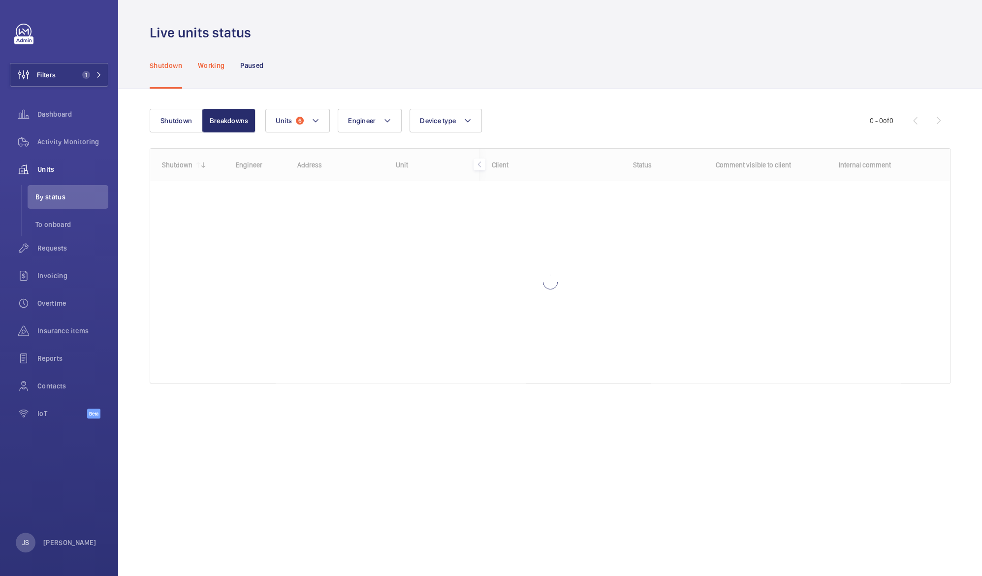
click at [216, 68] on p "Working" at bounding box center [211, 66] width 27 height 10
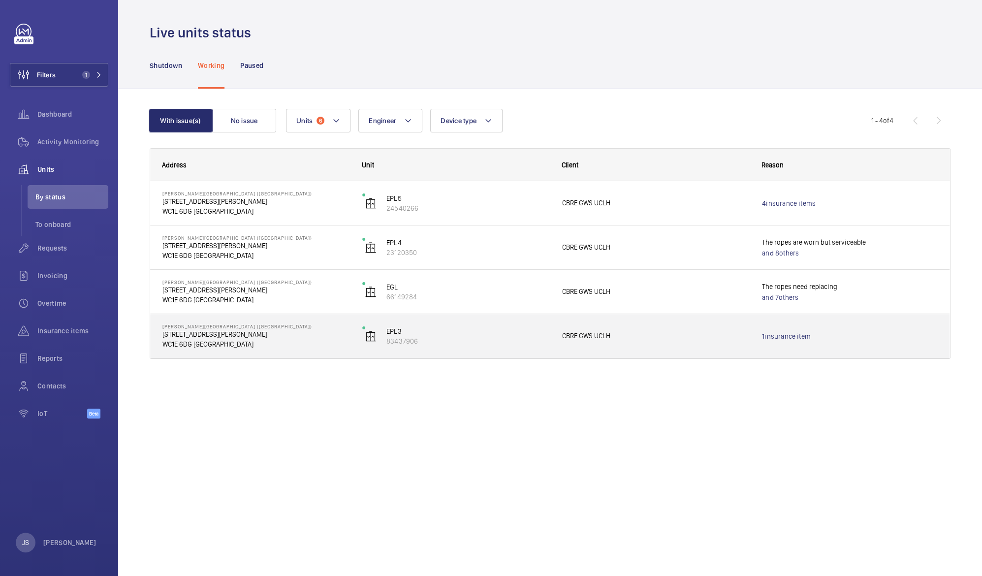
click at [178, 337] on p "47-49 Huntley Street" at bounding box center [256, 334] width 187 height 10
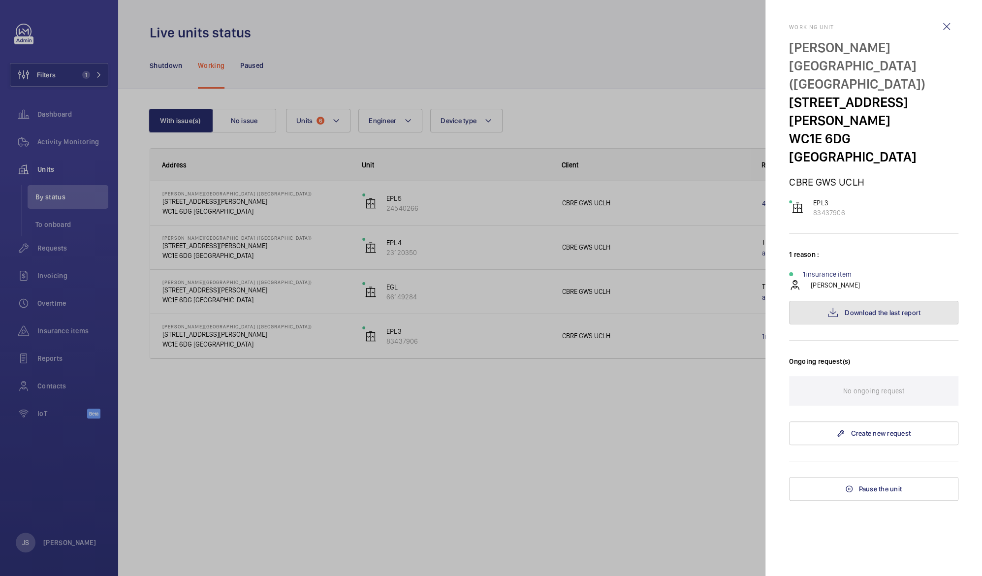
click at [883, 309] on span "Download the last report" at bounding box center [883, 313] width 76 height 8
click at [852, 309] on span "Download the last report" at bounding box center [883, 313] width 76 height 8
click at [646, 97] on div at bounding box center [491, 288] width 982 height 576
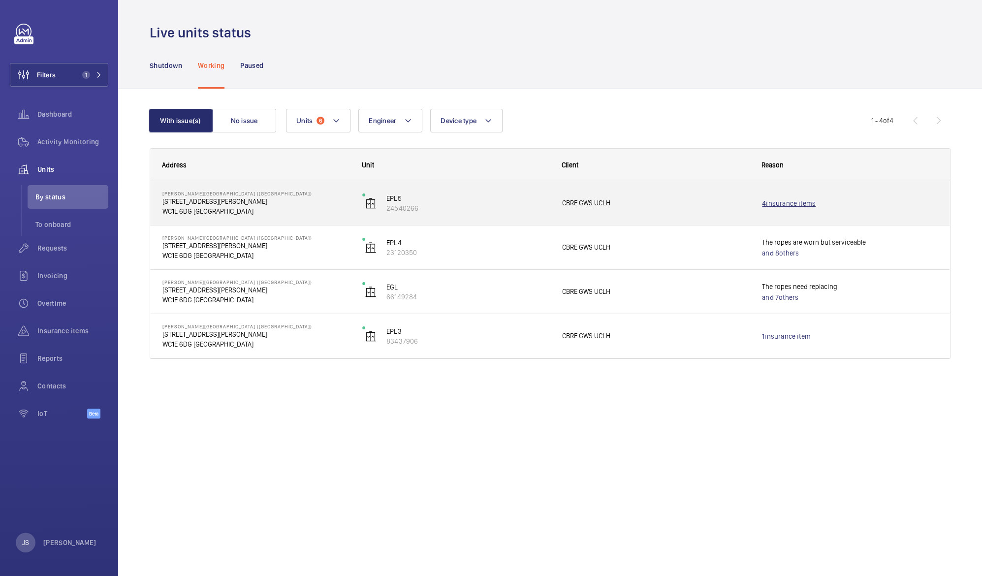
click at [769, 204] on link "4 insurance items" at bounding box center [849, 203] width 175 height 10
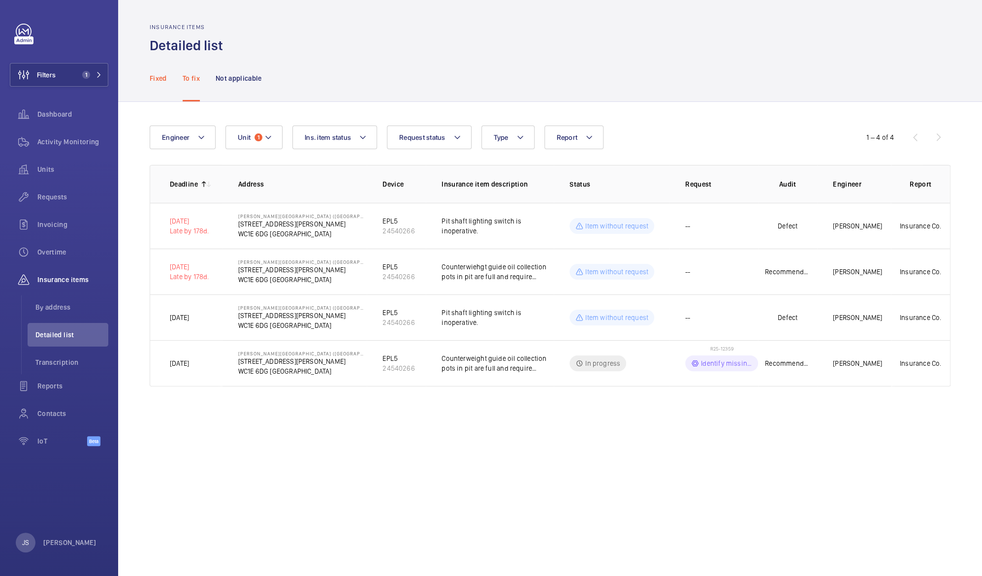
click at [153, 86] on div "Fixed" at bounding box center [158, 78] width 17 height 47
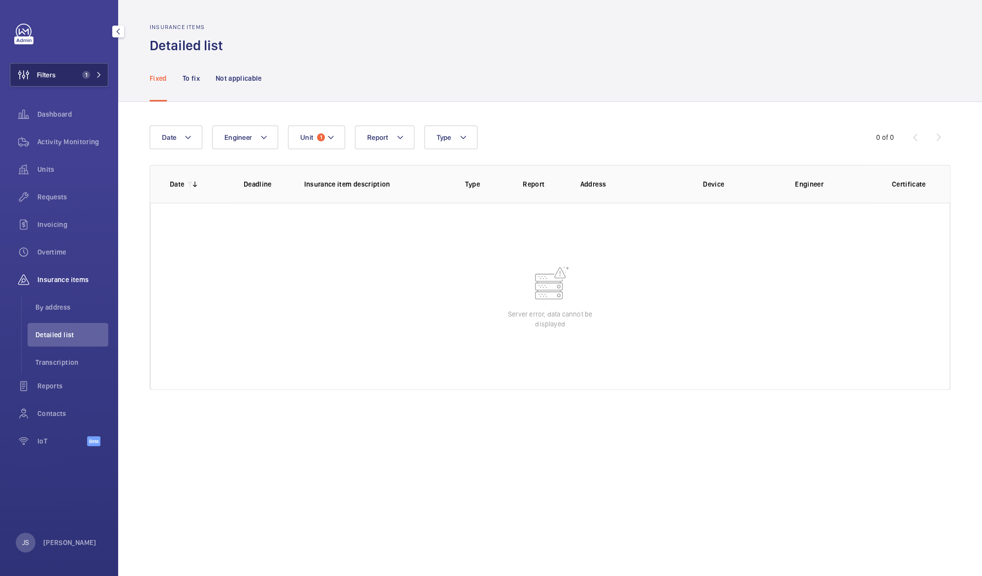
click at [47, 82] on span "Filters" at bounding box center [32, 75] width 45 height 24
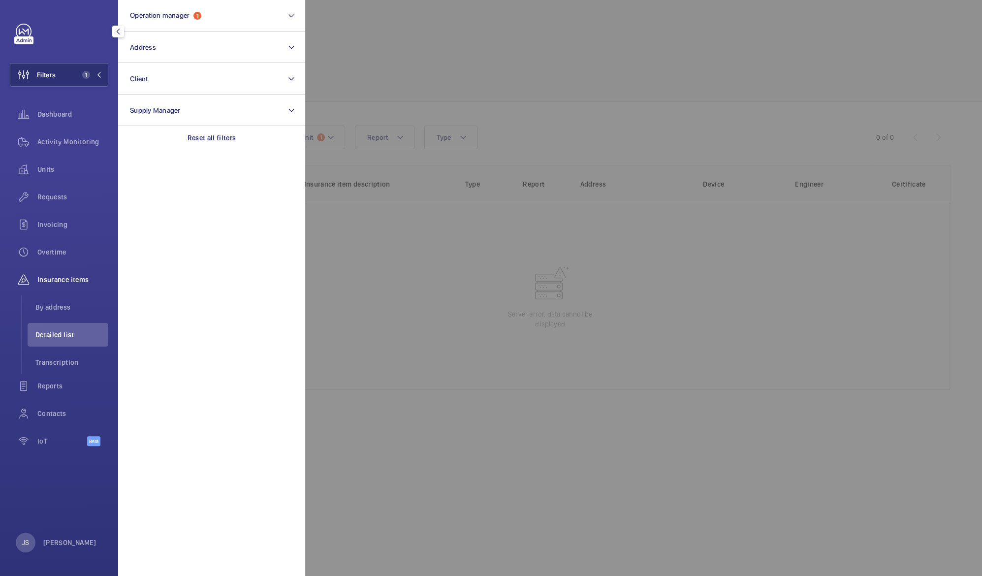
click at [363, 56] on div at bounding box center [796, 288] width 982 height 576
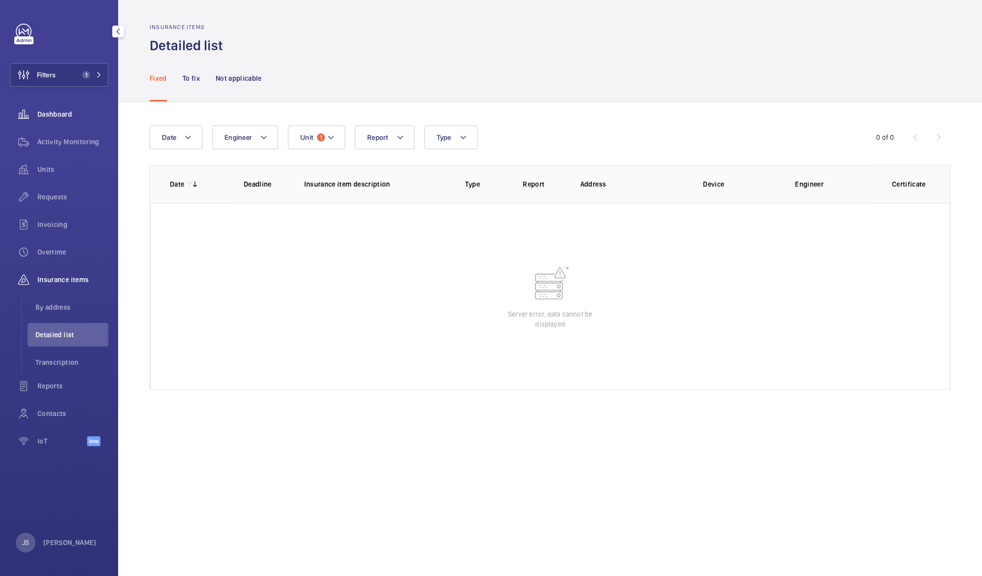
click at [50, 114] on span "Dashboard" at bounding box center [72, 114] width 71 height 10
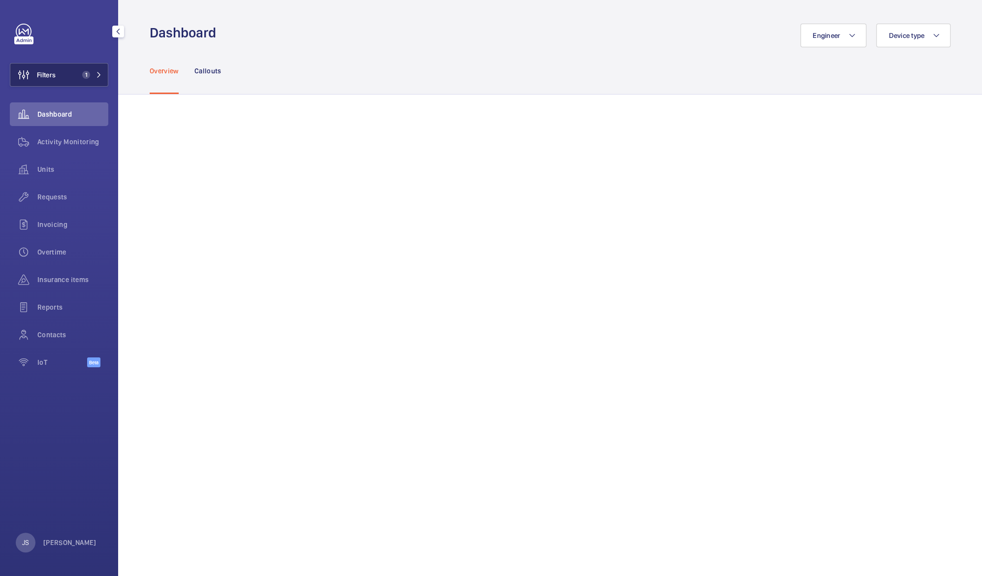
click at [64, 71] on button "Filters 1" at bounding box center [59, 75] width 98 height 24
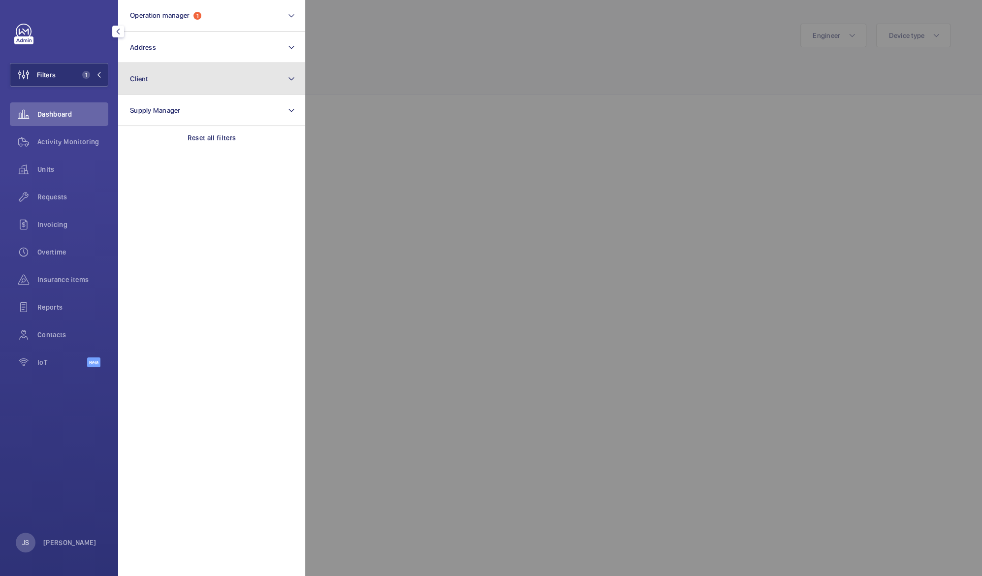
click at [143, 84] on button "Client" at bounding box center [211, 79] width 187 height 32
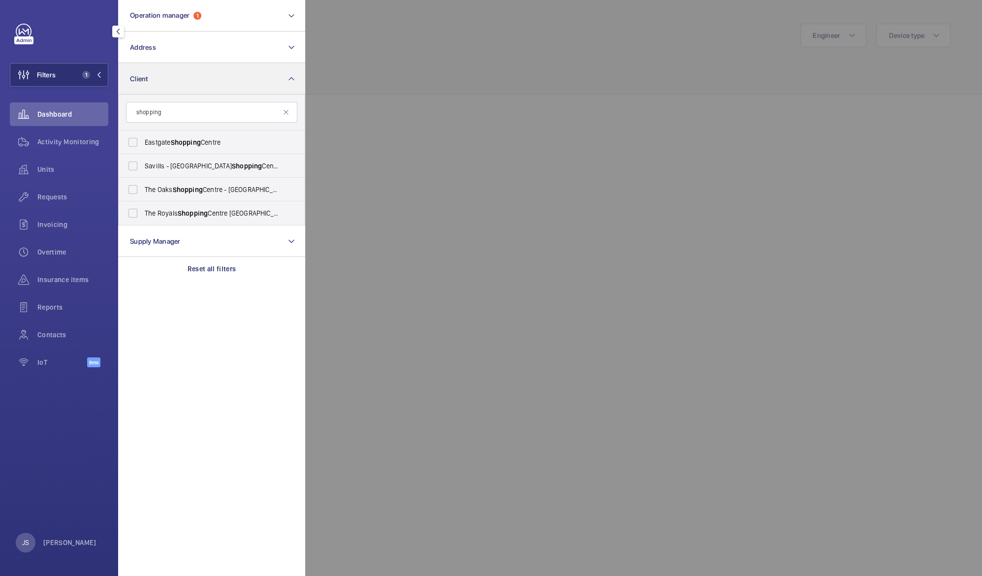
type input "shopping"
click at [169, 69] on button "Client" at bounding box center [211, 79] width 187 height 32
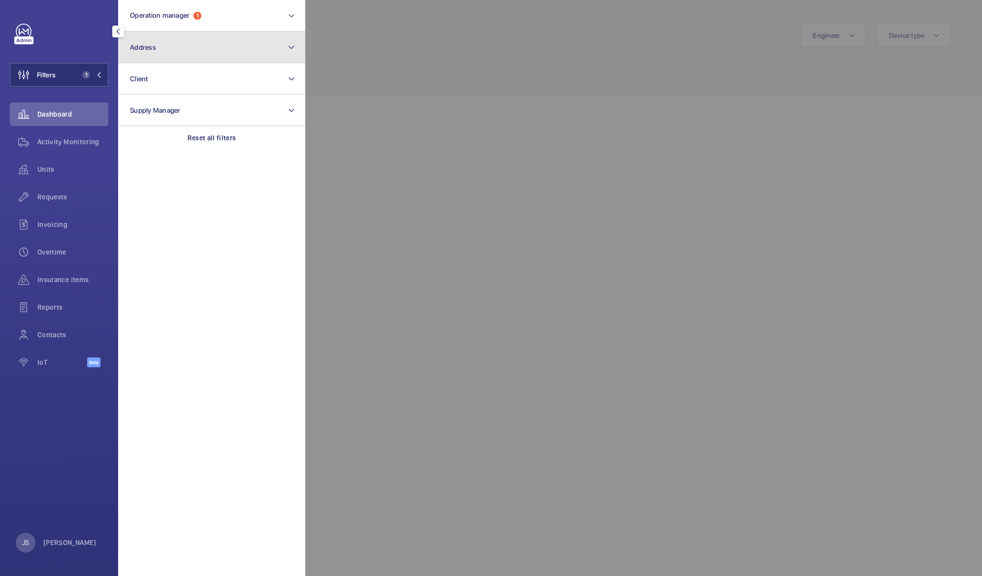
click at [170, 56] on button "Address" at bounding box center [211, 48] width 187 height 32
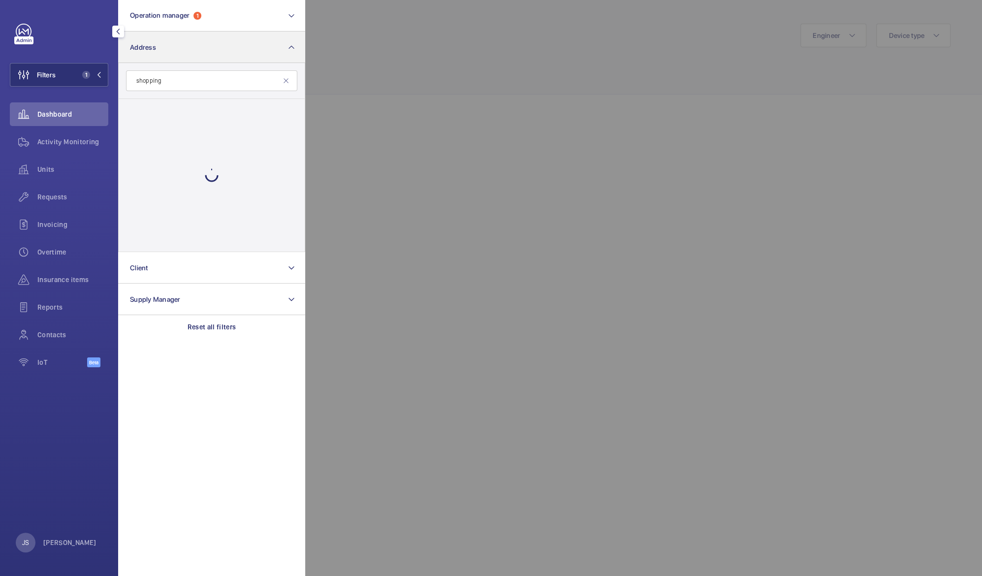
type input "shopping"
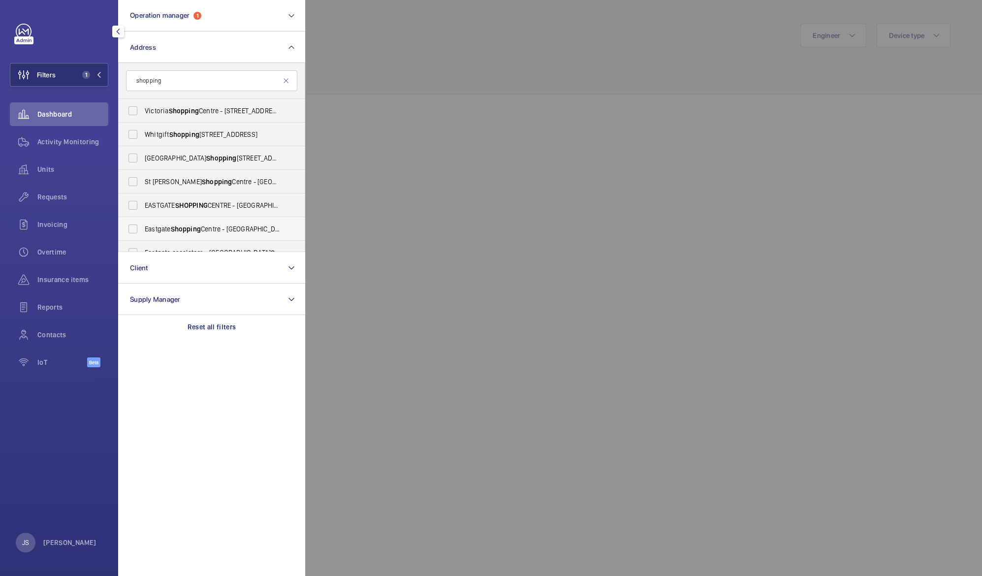
drag, startPoint x: 302, startPoint y: 122, endPoint x: 296, endPoint y: 220, distance: 98.6
click at [296, 220] on ul "Victoria Shopping Centre - 362 Chartwell Square, Southend on Sea, SOUTHEND-ON-S…" at bounding box center [212, 217] width 186 height 236
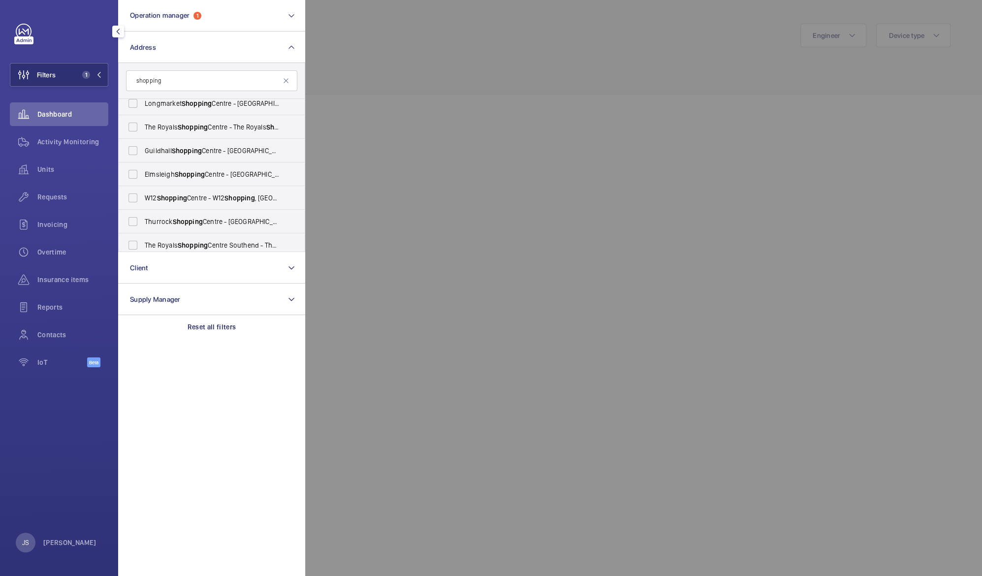
scroll to position [698, 0]
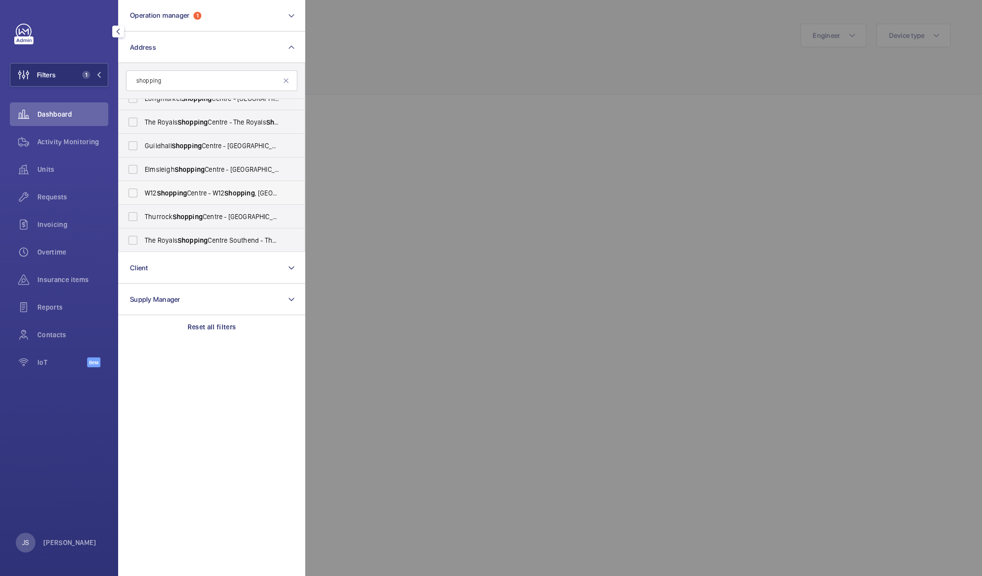
click at [234, 194] on span "Shopping" at bounding box center [240, 193] width 30 height 8
click at [143, 194] on input "W12 Shopping Centre - W12 Shopping , LONDON W12 8PP" at bounding box center [133, 193] width 20 height 20
checkbox input "true"
click at [375, 135] on div at bounding box center [796, 288] width 982 height 576
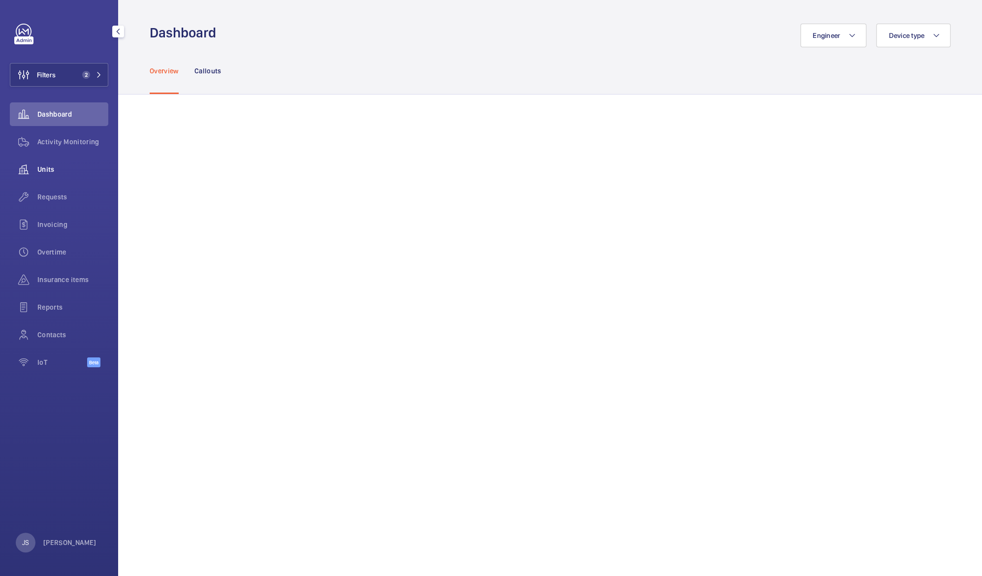
click at [48, 163] on div "Units" at bounding box center [59, 170] width 98 height 24
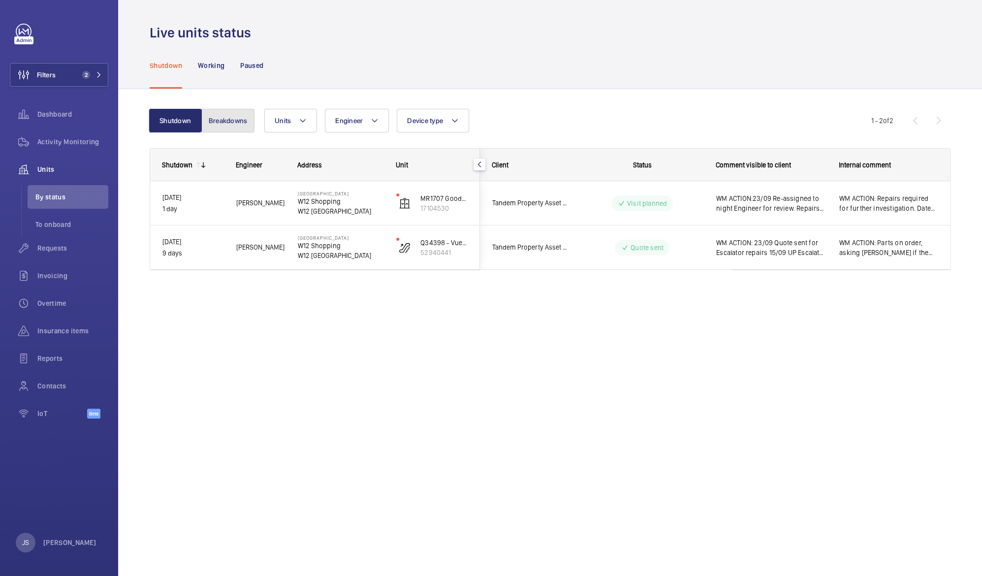
click at [230, 122] on button "Breakdowns" at bounding box center [227, 121] width 53 height 24
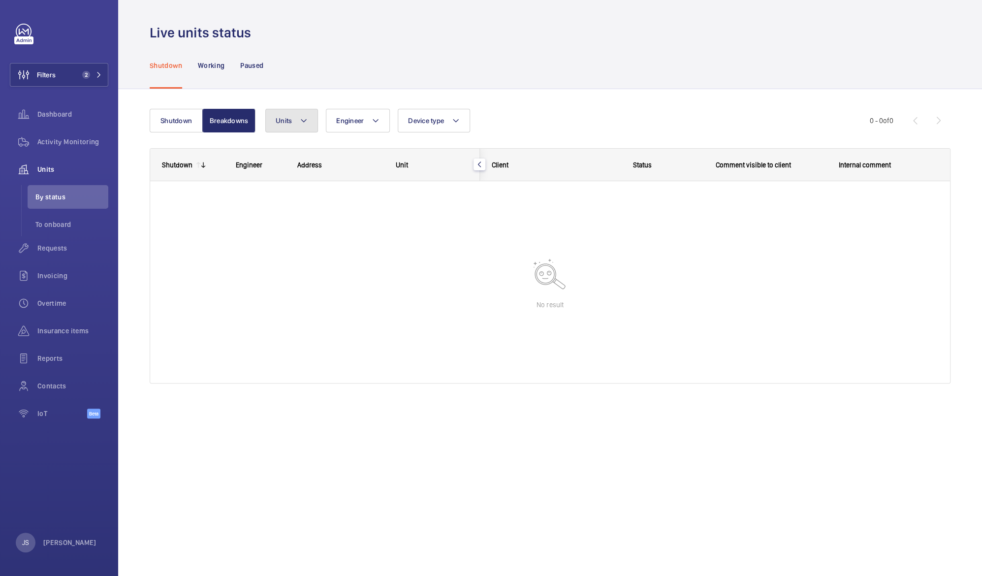
click at [287, 124] on span "Units" at bounding box center [284, 121] width 16 height 8
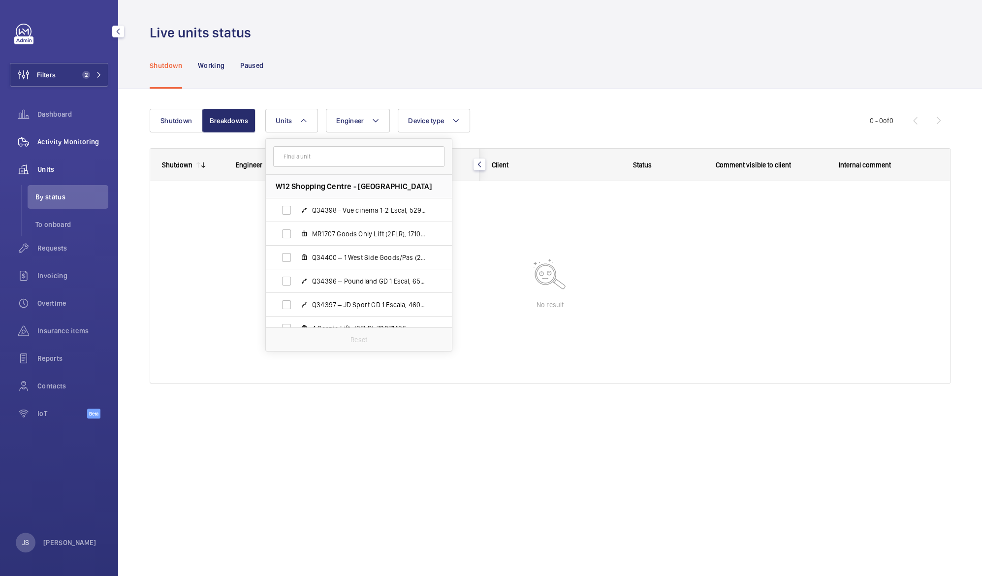
click at [45, 143] on span "Activity Monitoring" at bounding box center [72, 142] width 71 height 10
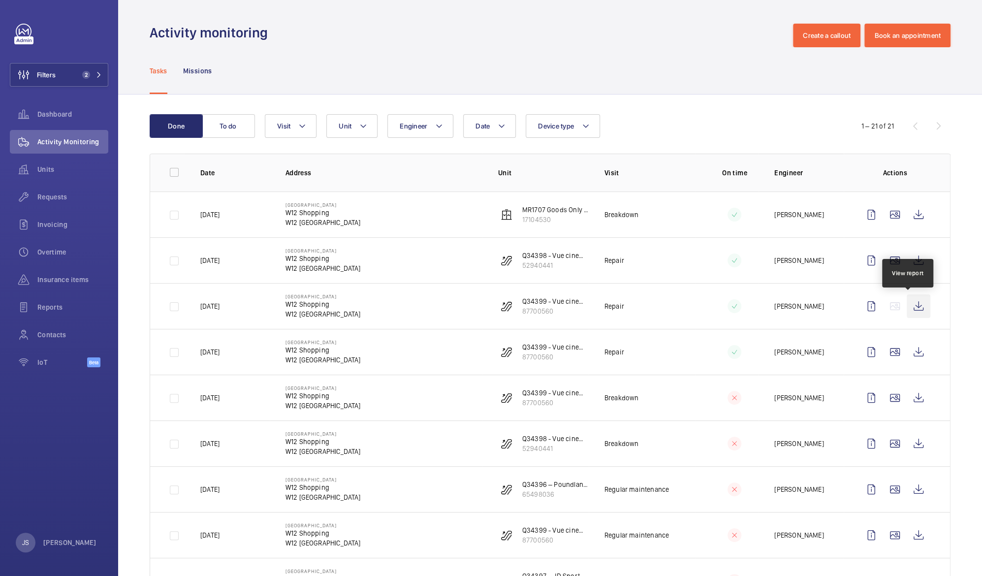
click at [907, 307] on wm-front-icon-button at bounding box center [919, 306] width 24 height 24
click at [907, 264] on wm-front-icon-button at bounding box center [919, 261] width 24 height 24
click at [910, 353] on wm-front-icon-button at bounding box center [919, 352] width 24 height 24
click at [909, 398] on wm-front-icon-button at bounding box center [919, 398] width 24 height 24
